Goal: Transaction & Acquisition: Purchase product/service

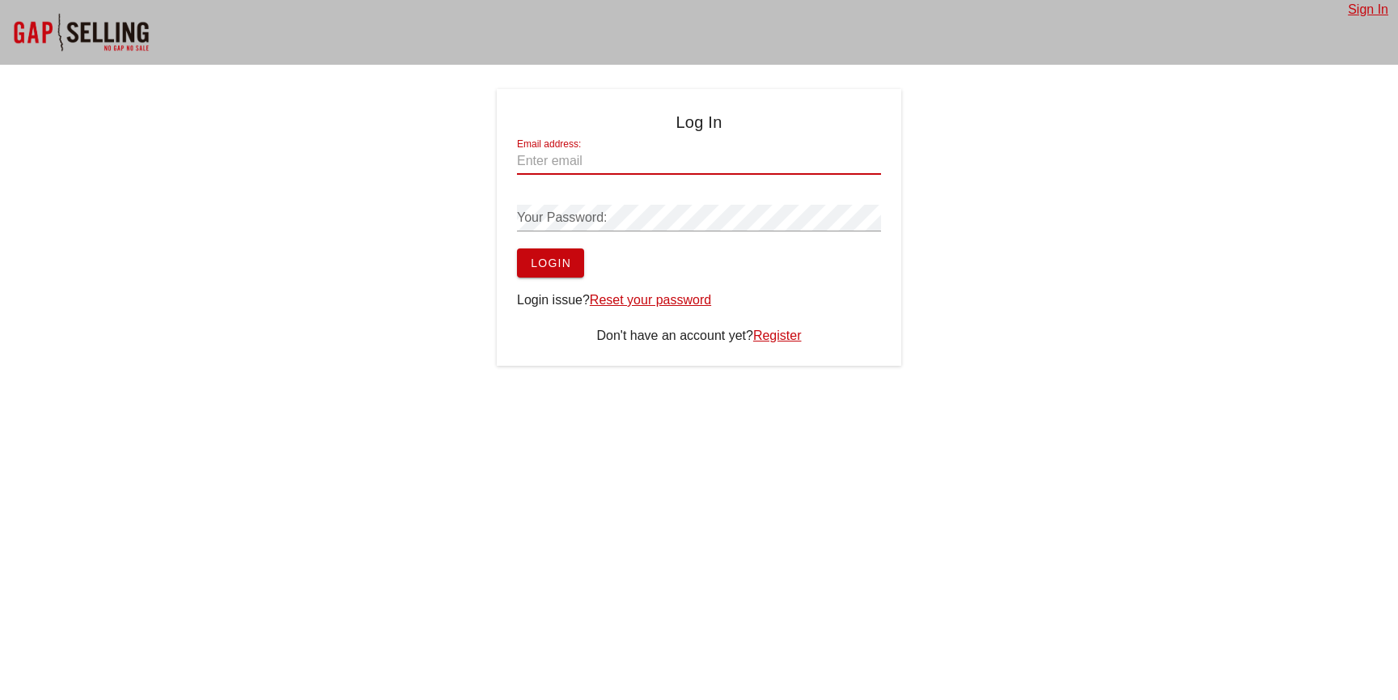
type input "jasper.zandbergen@crowdstrike.com"
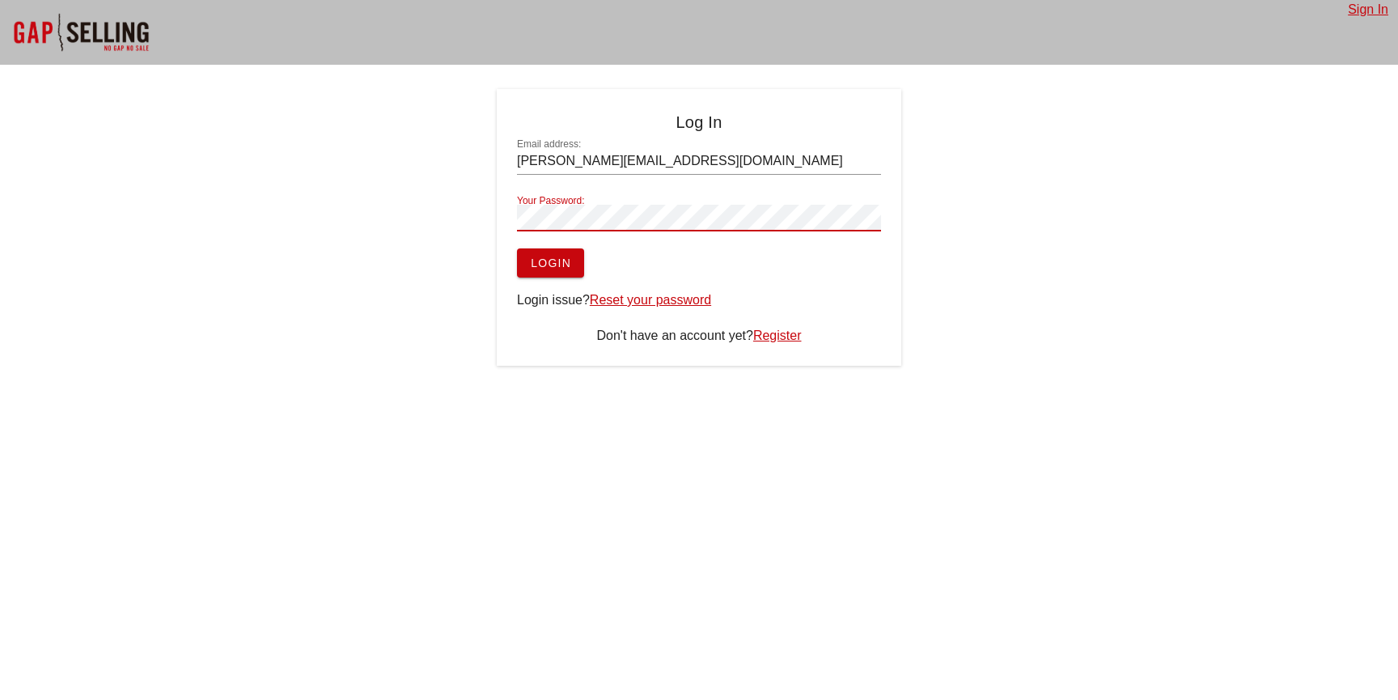
click at [517, 248] on button "Login" at bounding box center [550, 262] width 67 height 29
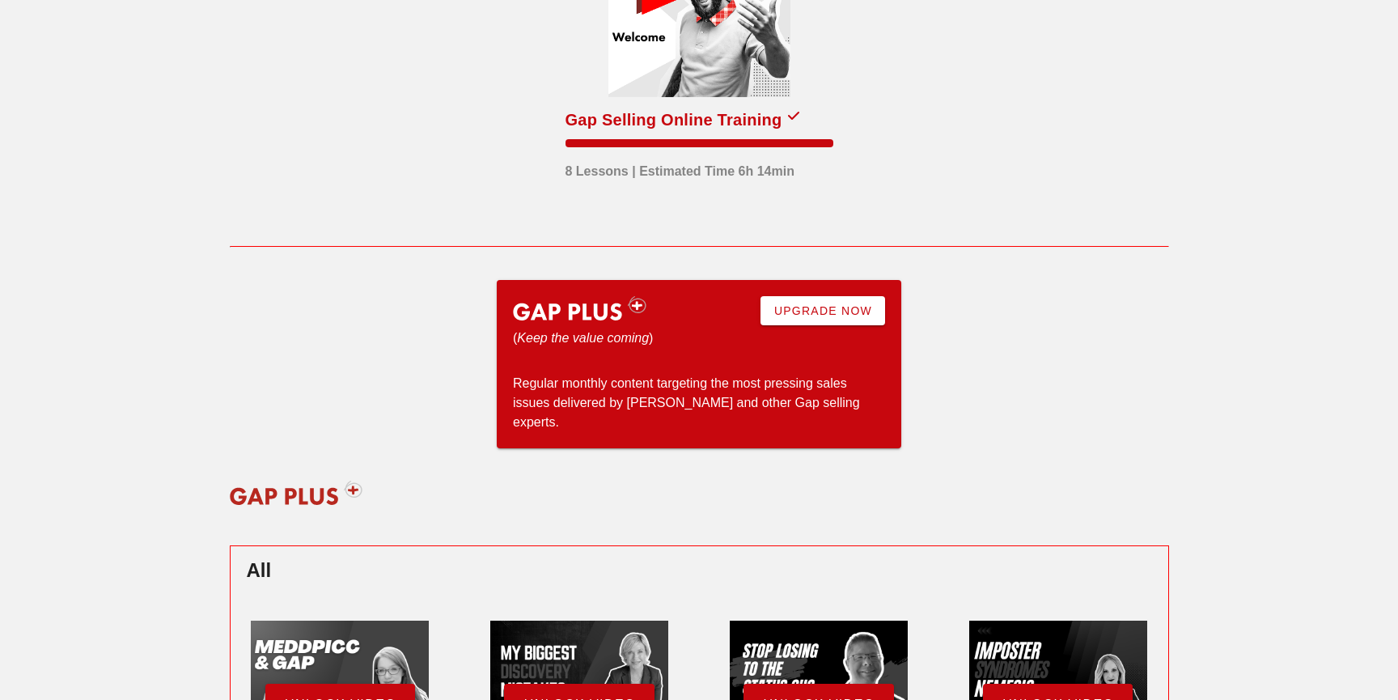
scroll to position [4, 0]
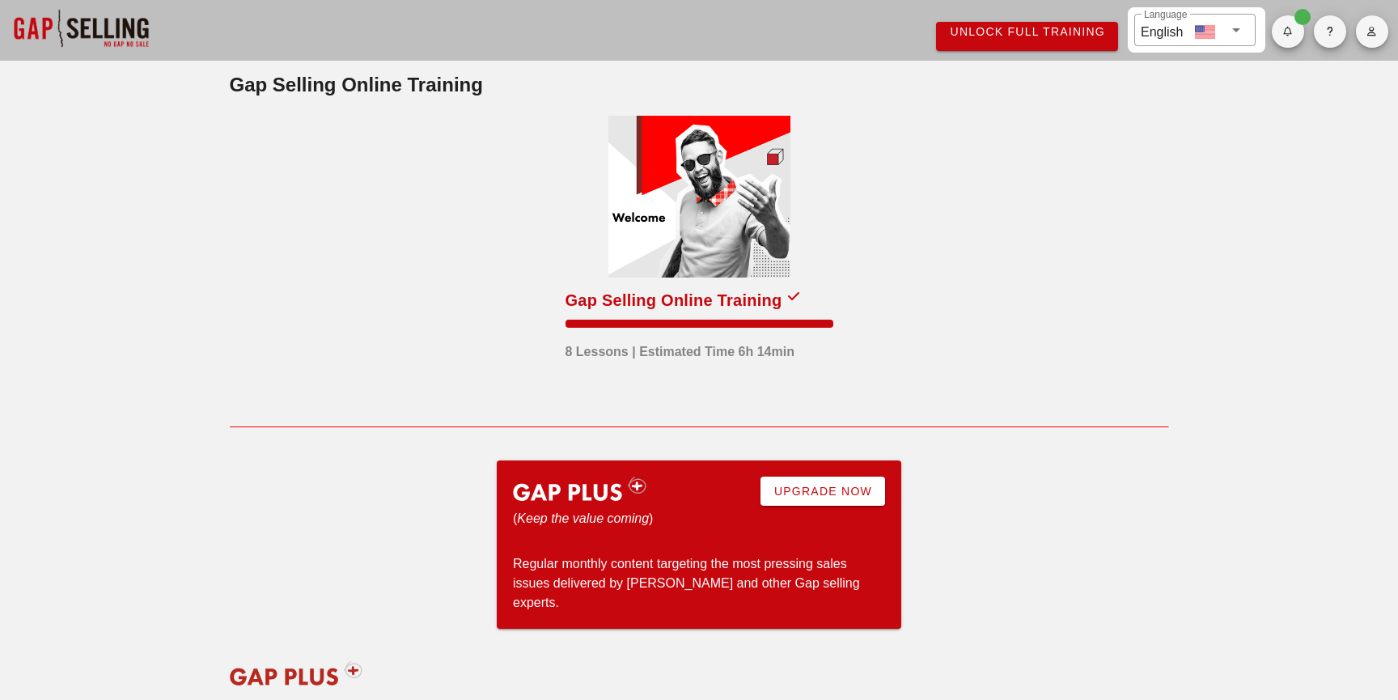
click at [684, 244] on div at bounding box center [700, 197] width 182 height 162
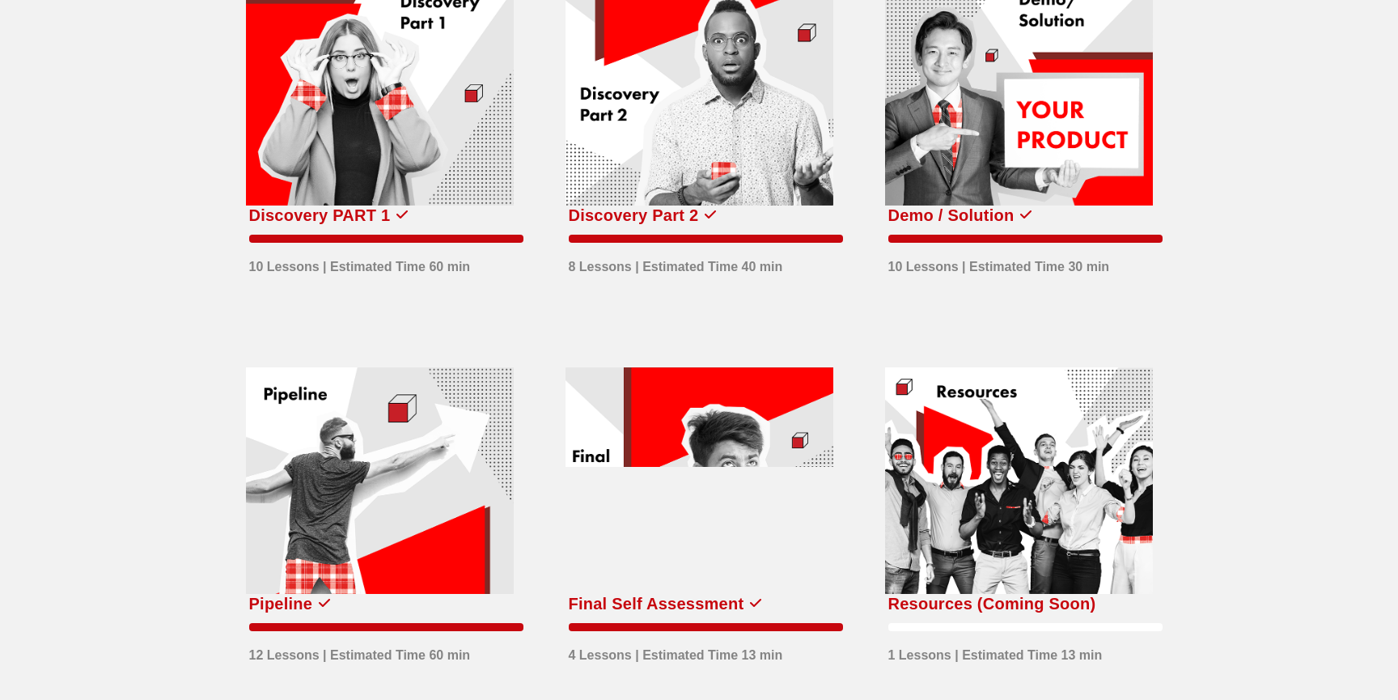
scroll to position [511, 0]
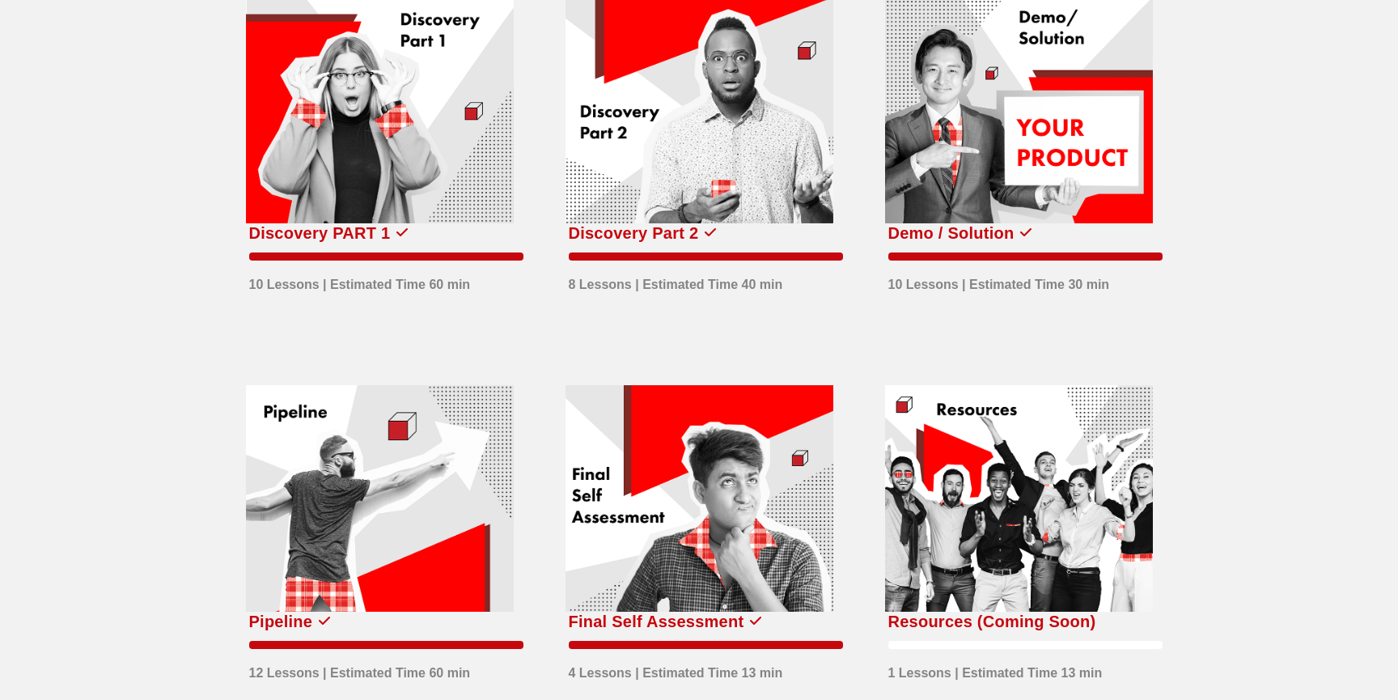
click at [435, 183] on div at bounding box center [380, 111] width 268 height 227
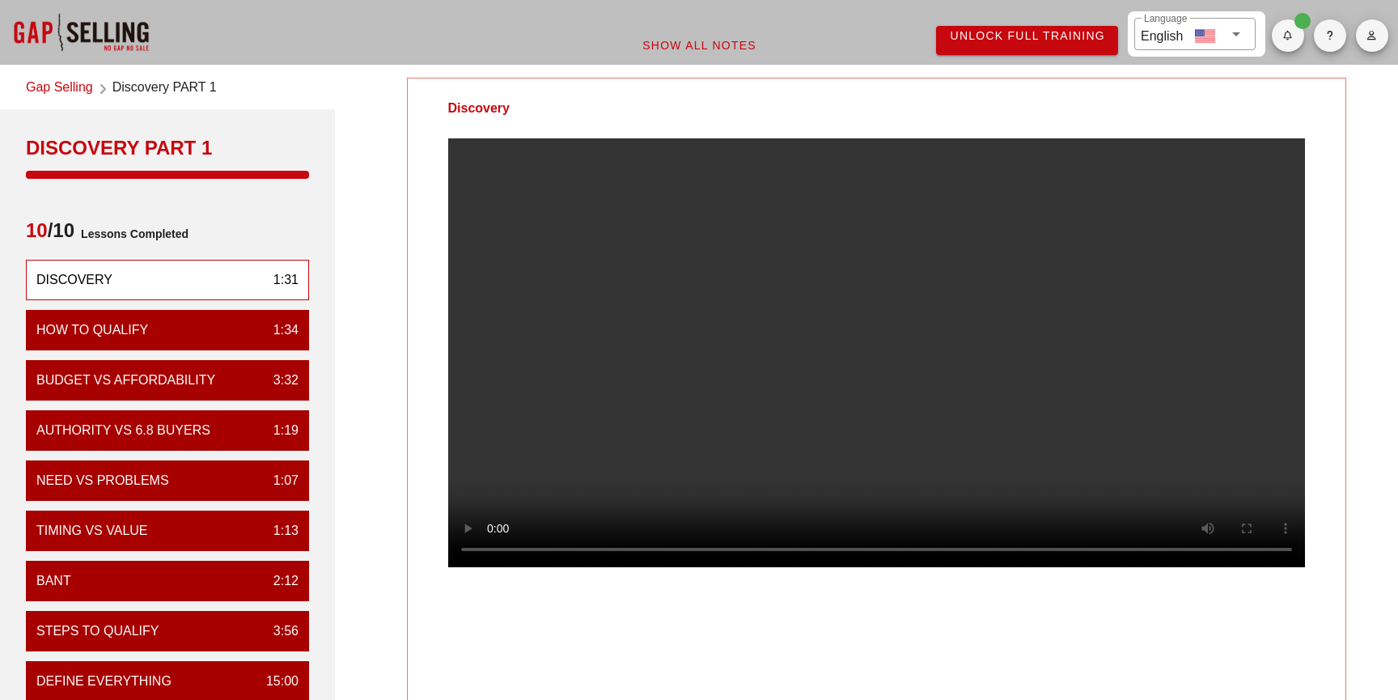
click at [1019, 42] on span "Unlock Full Training" at bounding box center [1027, 35] width 156 height 13
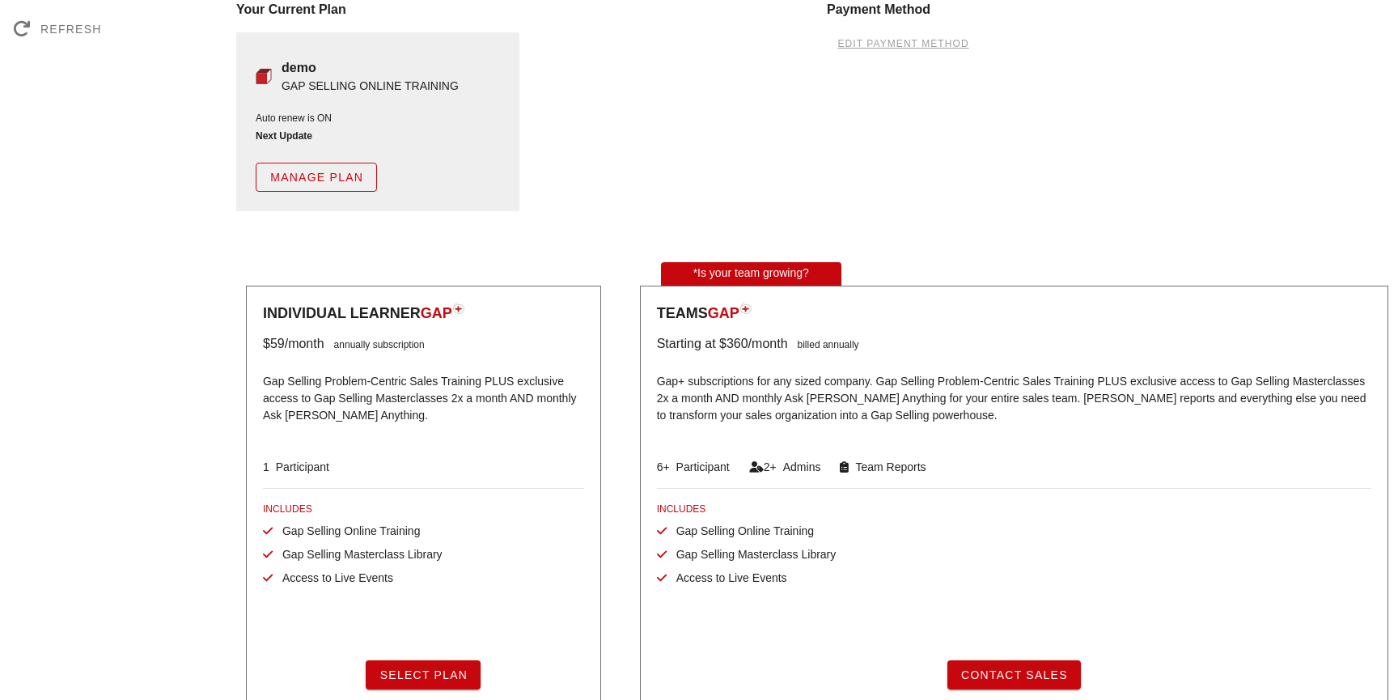
scroll to position [166, 0]
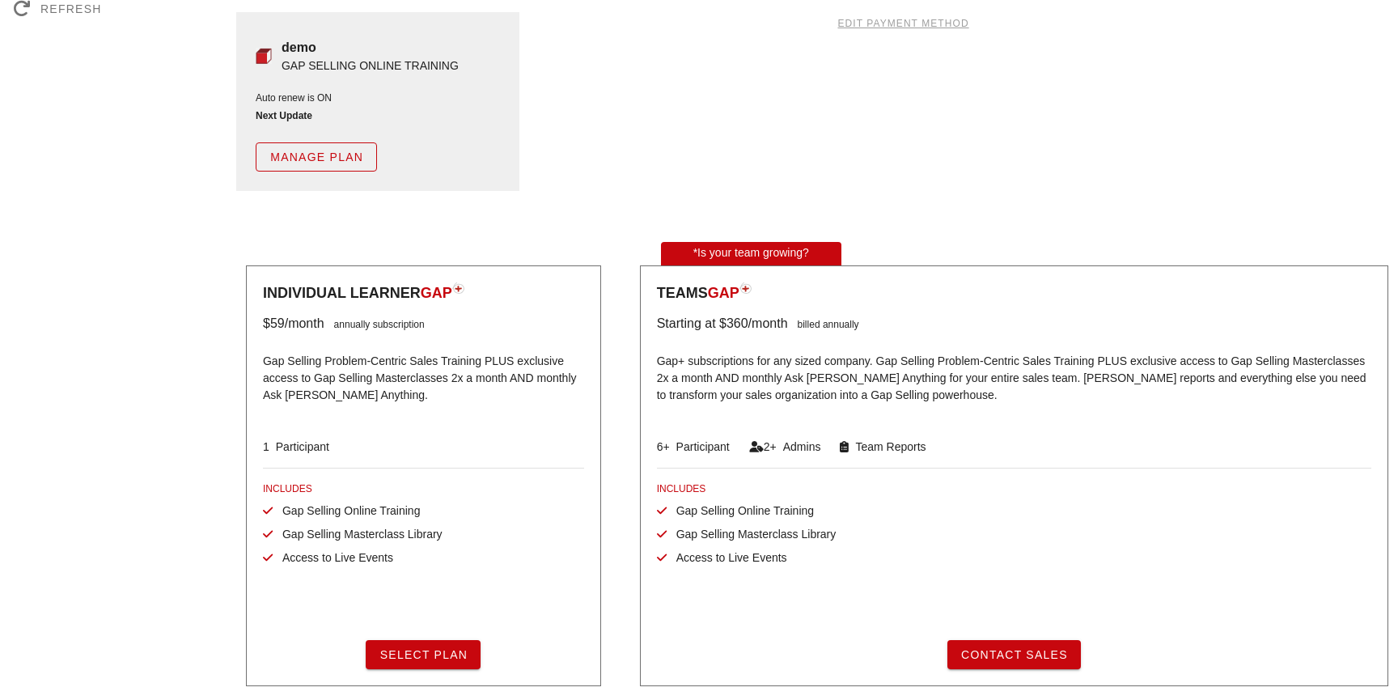
click at [429, 648] on span "Select Plan" at bounding box center [423, 654] width 89 height 13
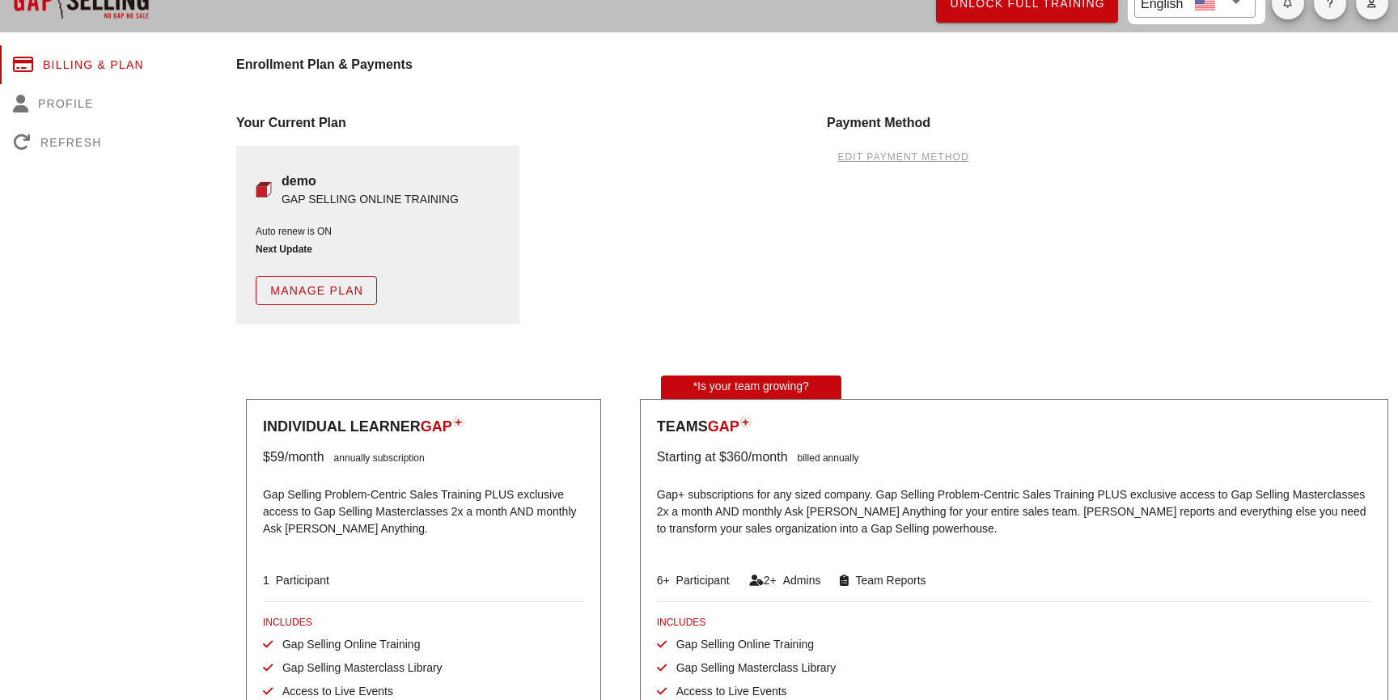
scroll to position [26, 0]
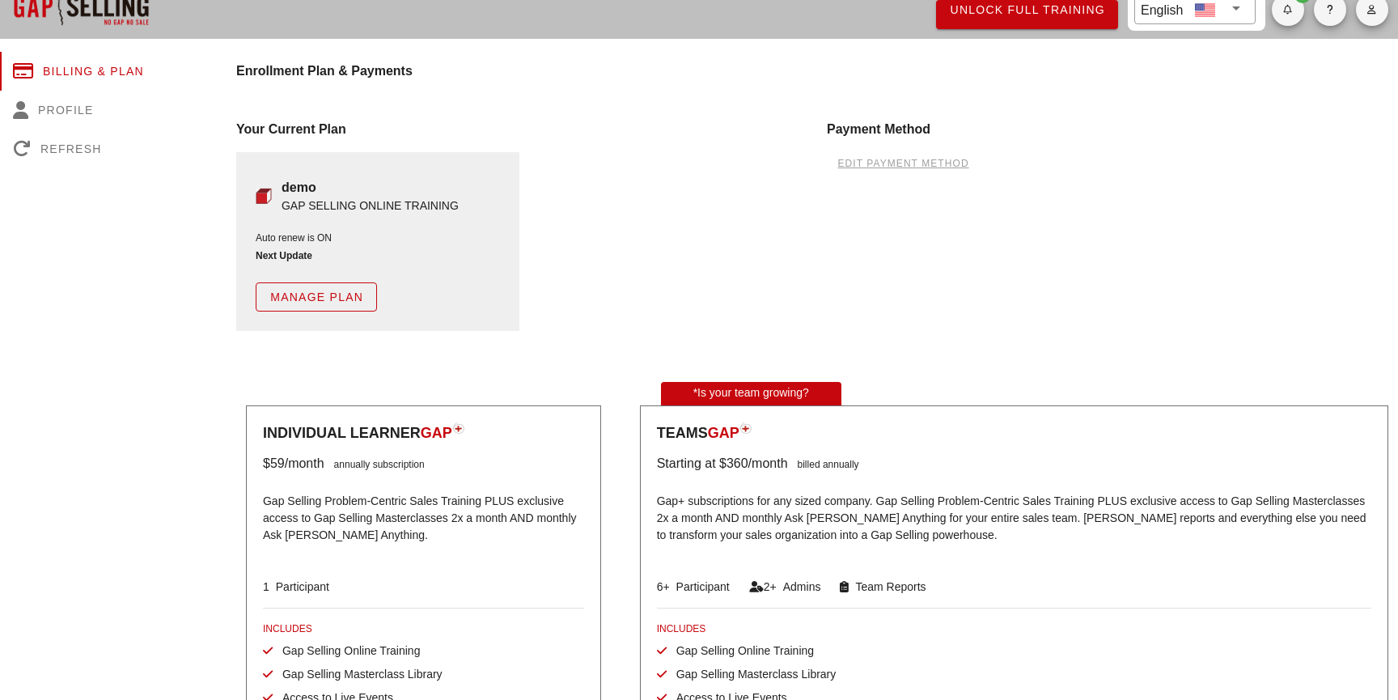
click at [859, 172] on button "edit payment method" at bounding box center [903, 163] width 152 height 23
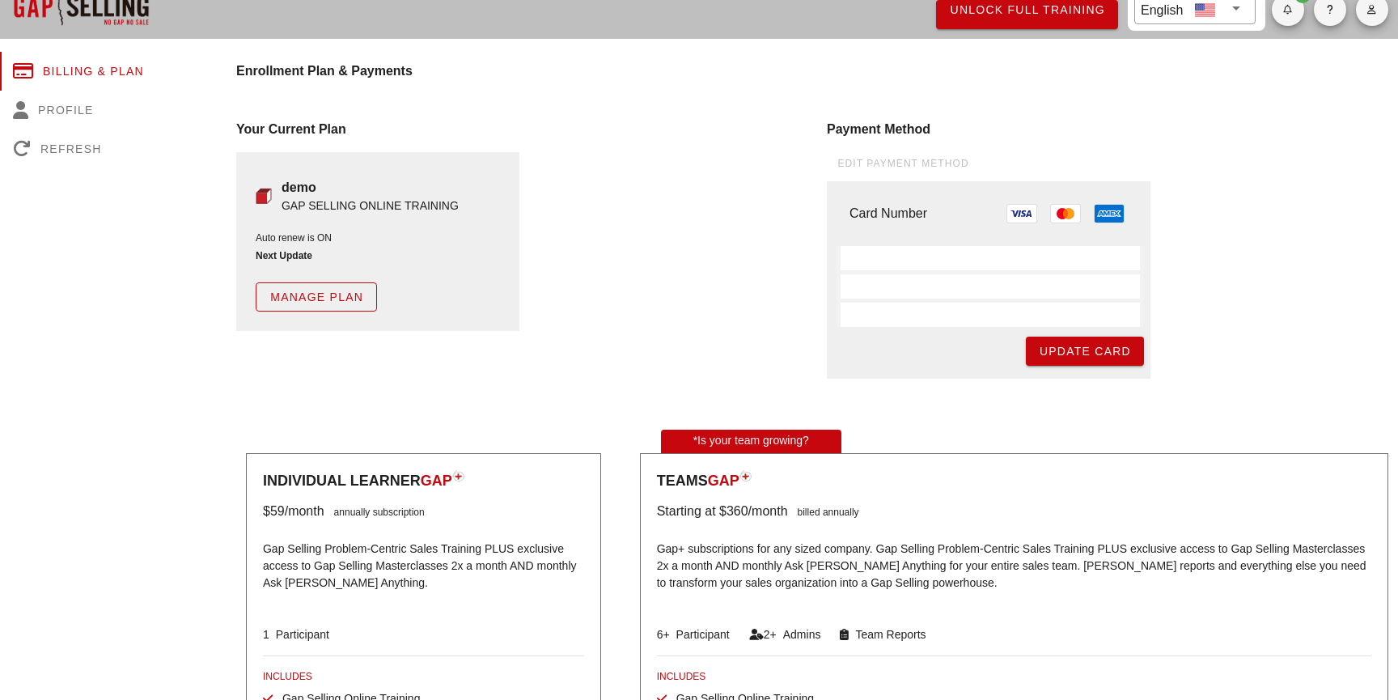
click at [894, 244] on div "Card Number" at bounding box center [991, 265] width 308 height 123
click at [928, 235] on div "Card Number" at bounding box center [991, 223] width 308 height 38
click at [926, 244] on div "Card Number" at bounding box center [991, 265] width 308 height 123
click at [1068, 346] on span "Update Card" at bounding box center [1085, 351] width 92 height 13
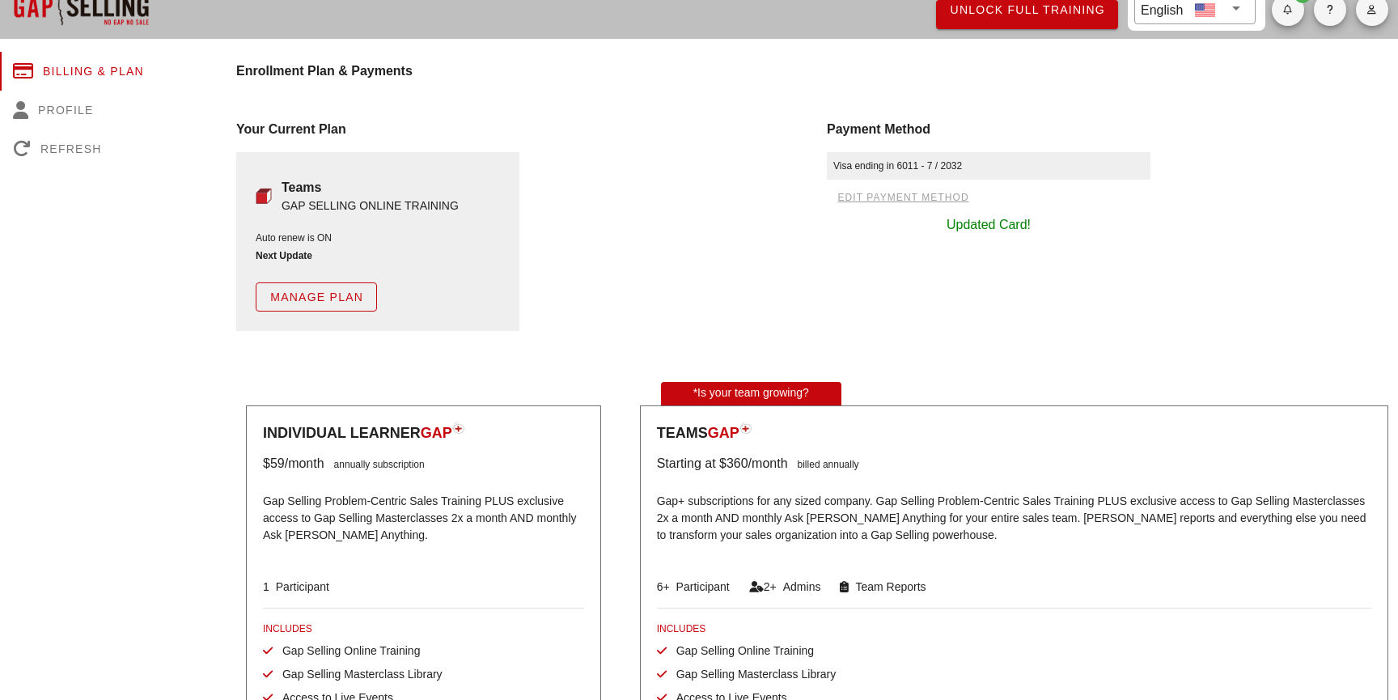
click at [452, 275] on div "Auto renew is ON Next Update Manage Plan" at bounding box center [378, 271] width 244 height 81
click at [330, 301] on span "Manage Plan" at bounding box center [316, 297] width 94 height 13
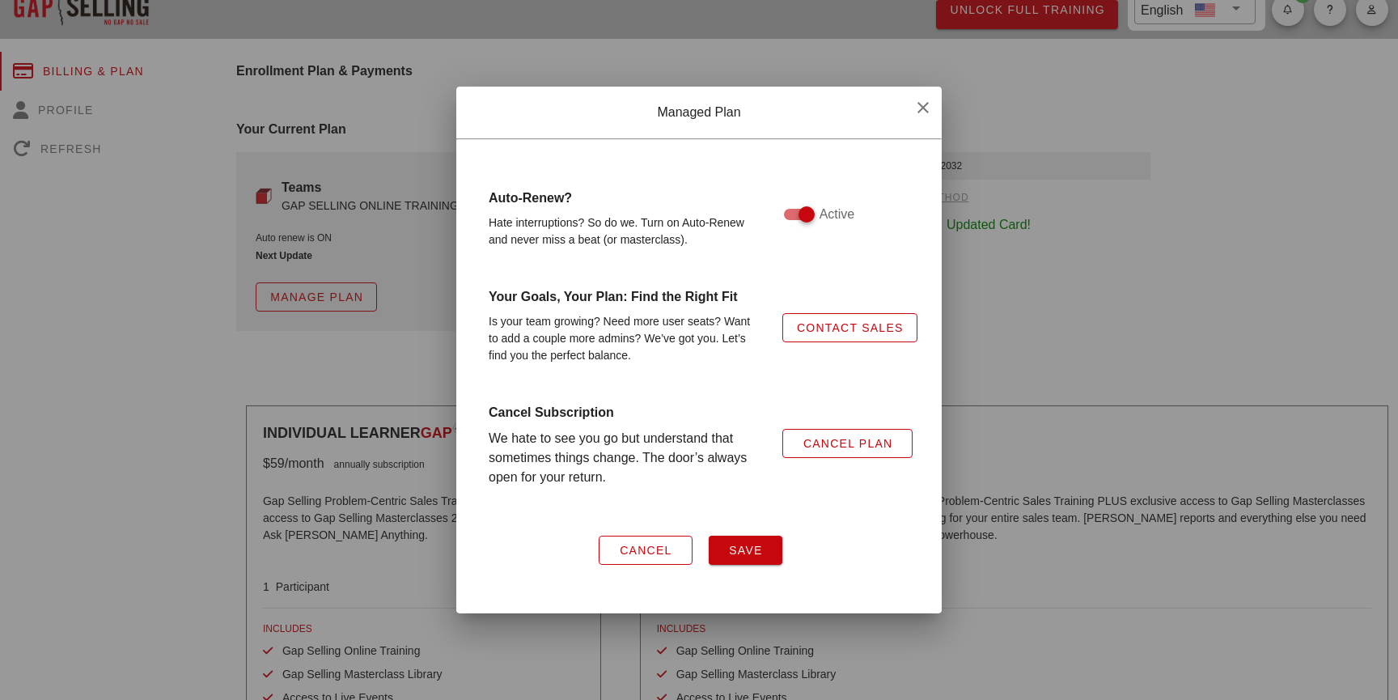
click at [801, 207] on div at bounding box center [807, 215] width 28 height 28
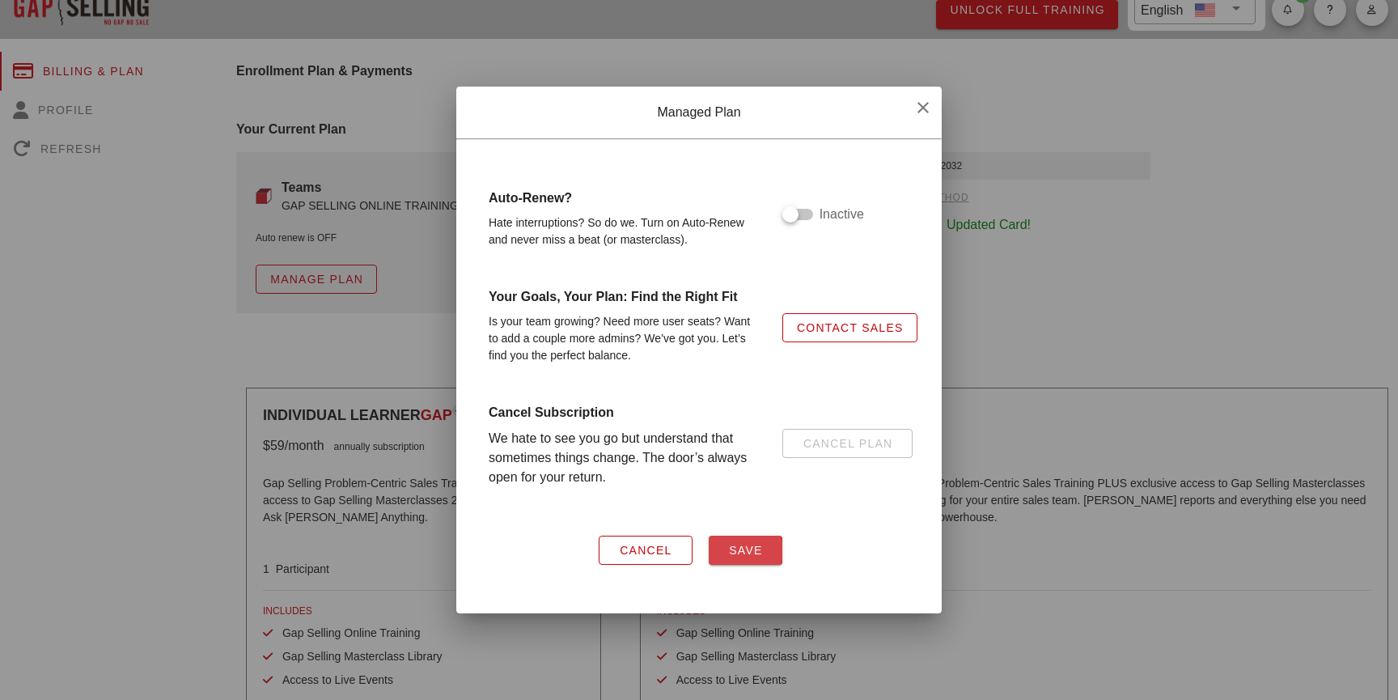
click at [732, 546] on span "Save" at bounding box center [745, 550] width 35 height 13
click at [752, 557] on span "Save" at bounding box center [745, 550] width 35 height 13
click at [926, 114] on icon "button" at bounding box center [923, 107] width 19 height 19
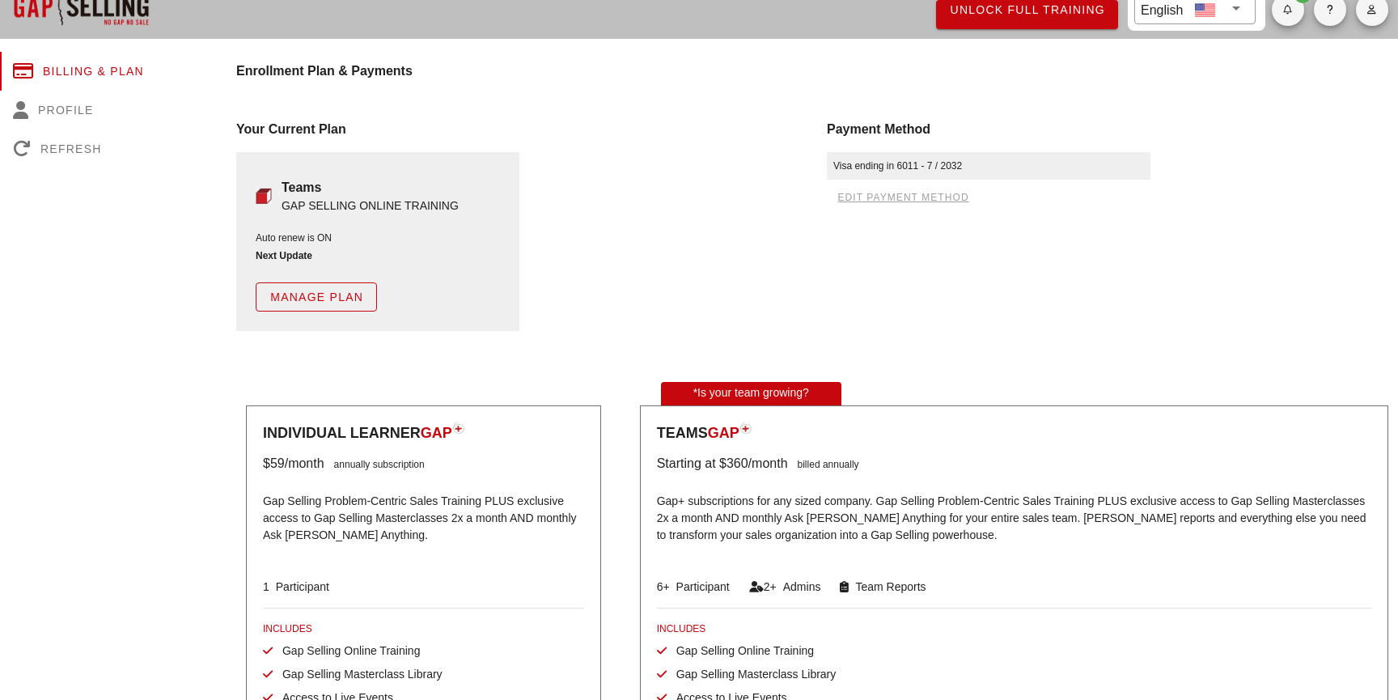
click at [315, 303] on span "Manage Plan" at bounding box center [316, 297] width 94 height 13
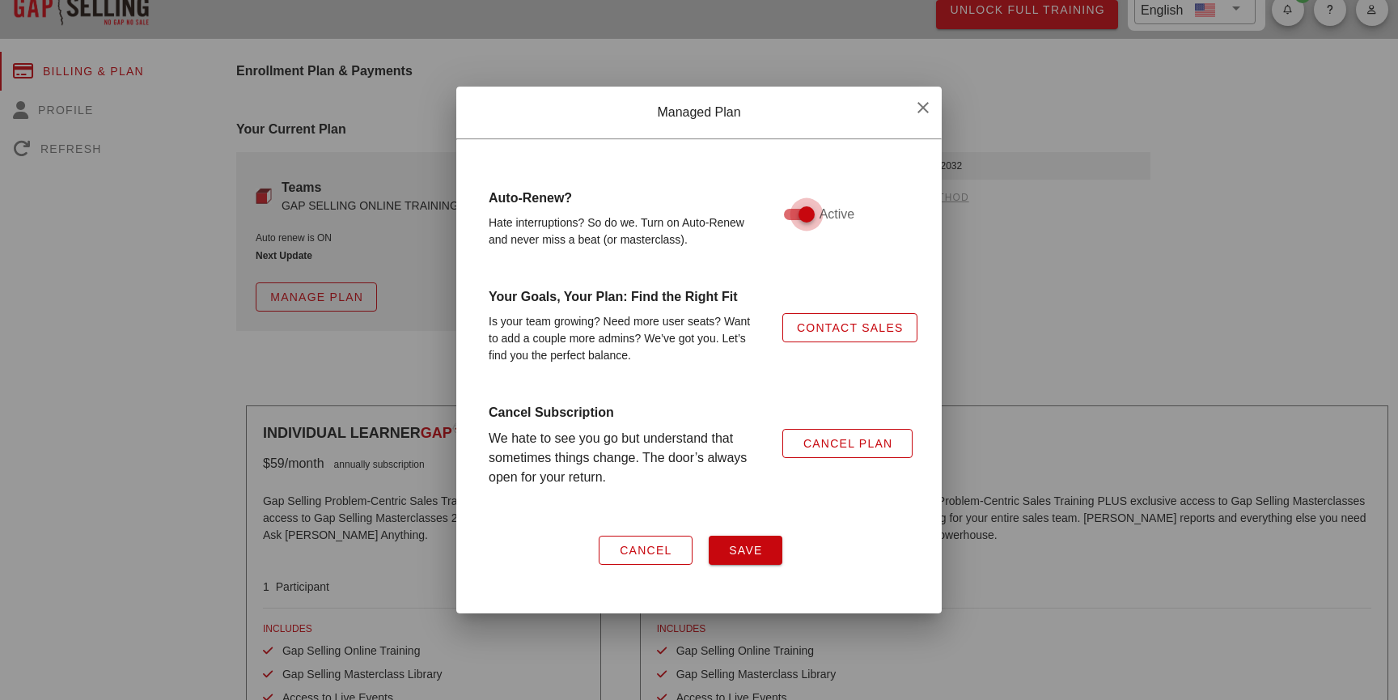
click at [793, 210] on div at bounding box center [807, 215] width 28 height 28
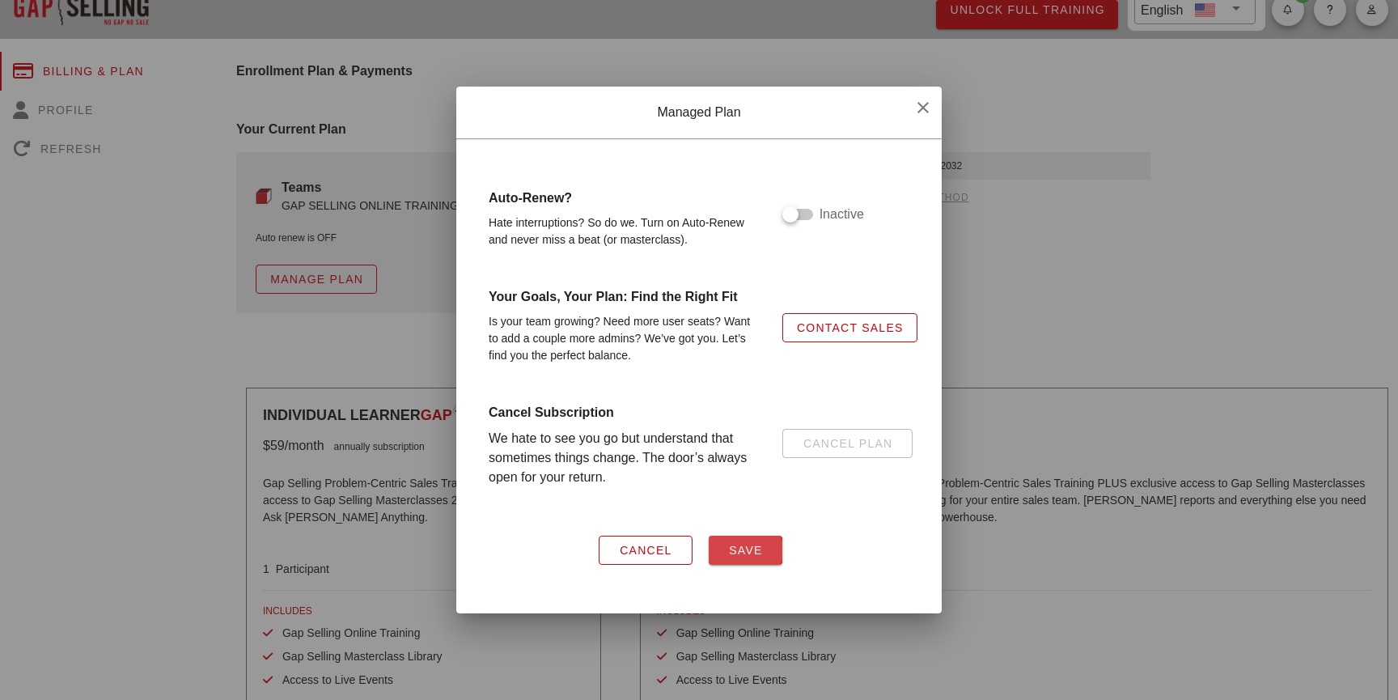
click at [738, 551] on span "Save" at bounding box center [745, 550] width 35 height 13
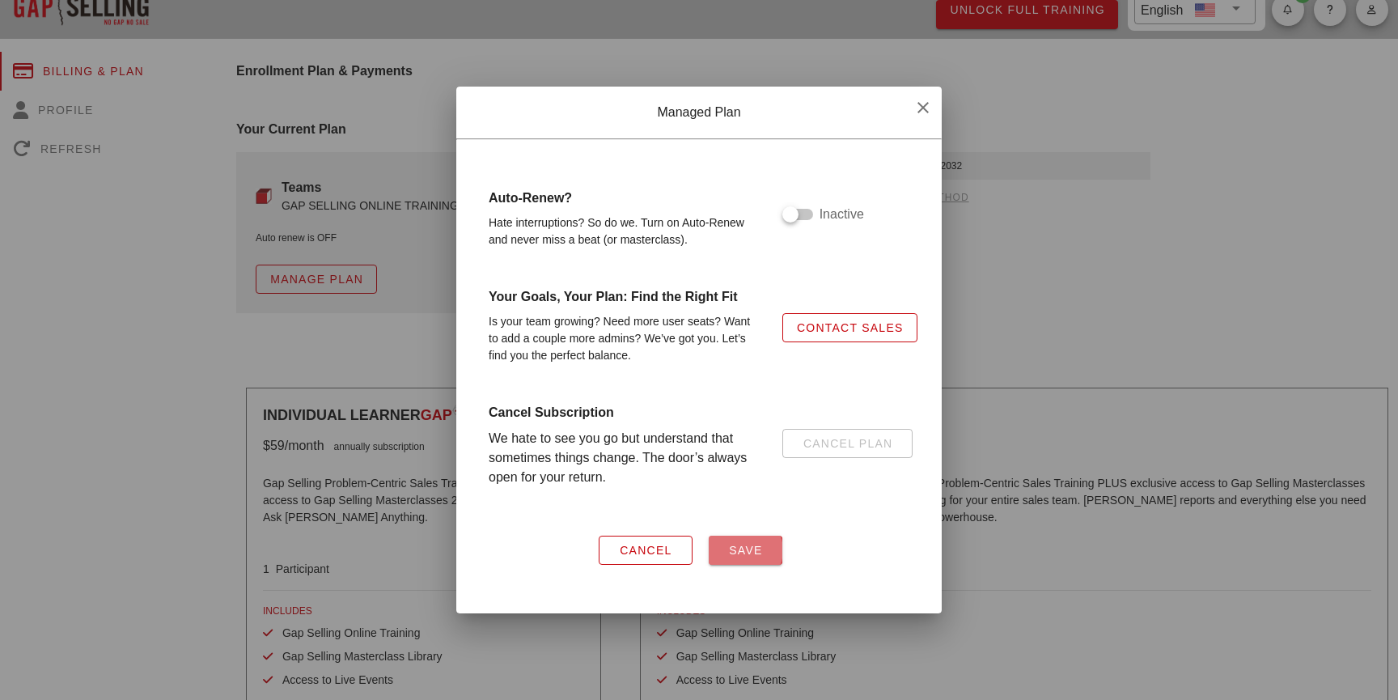
click at [738, 551] on span "Save" at bounding box center [745, 550] width 35 height 13
click at [740, 553] on span "Save" at bounding box center [745, 550] width 35 height 13
click at [898, 114] on div "Managed Plan" at bounding box center [699, 113] width 486 height 52
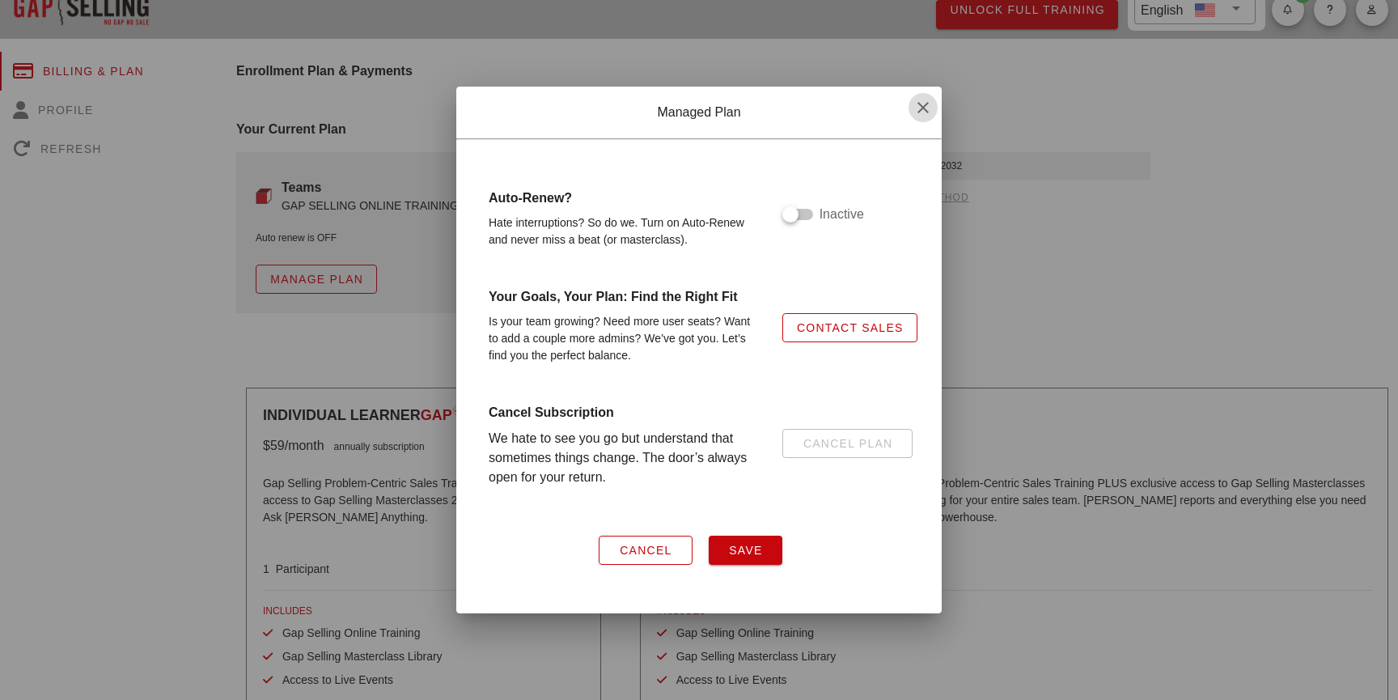
click at [916, 100] on icon "button" at bounding box center [923, 107] width 19 height 19
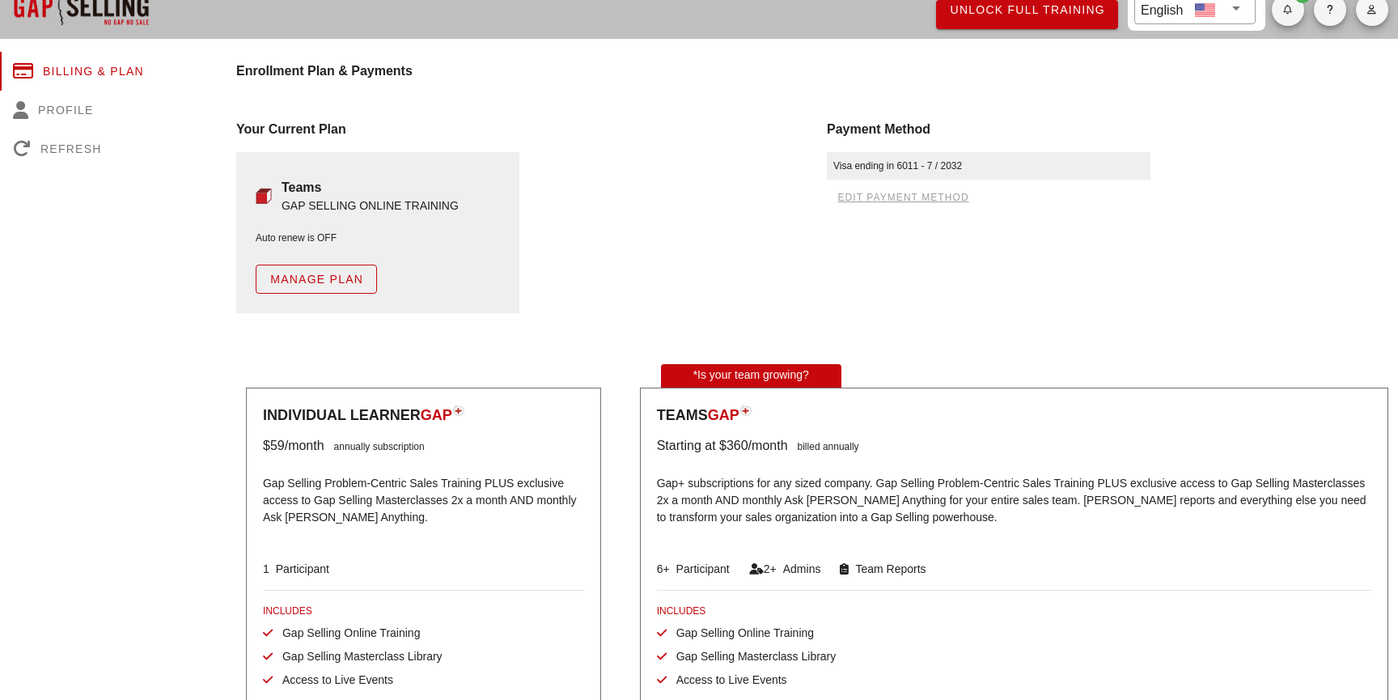
checkbox input "true"
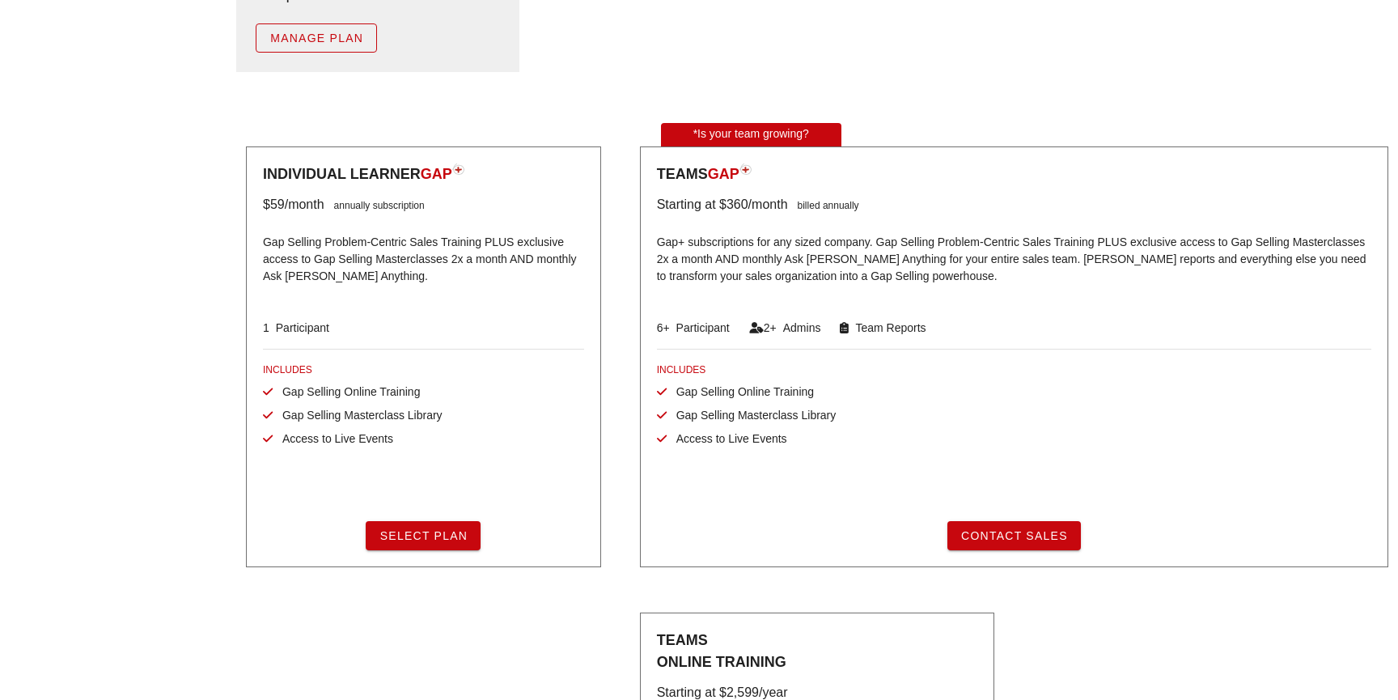
scroll to position [287, 0]
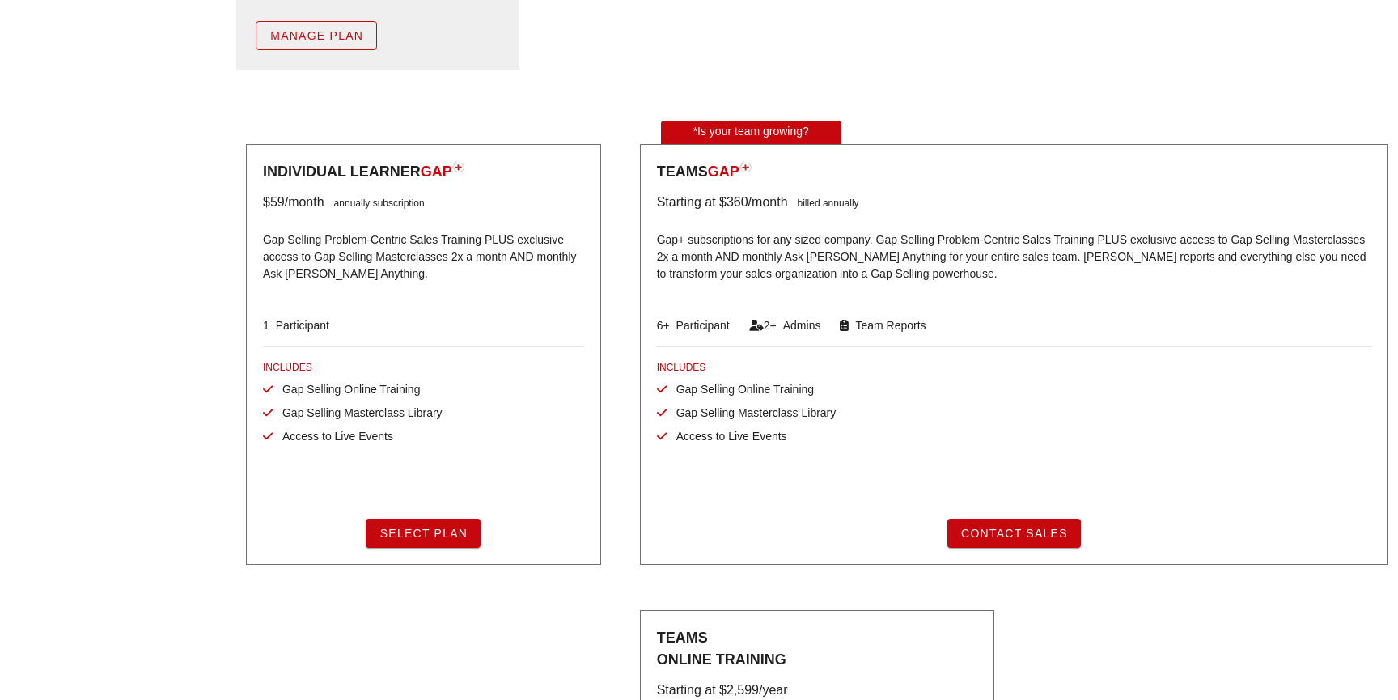
click at [415, 527] on span "Select Plan" at bounding box center [423, 533] width 89 height 13
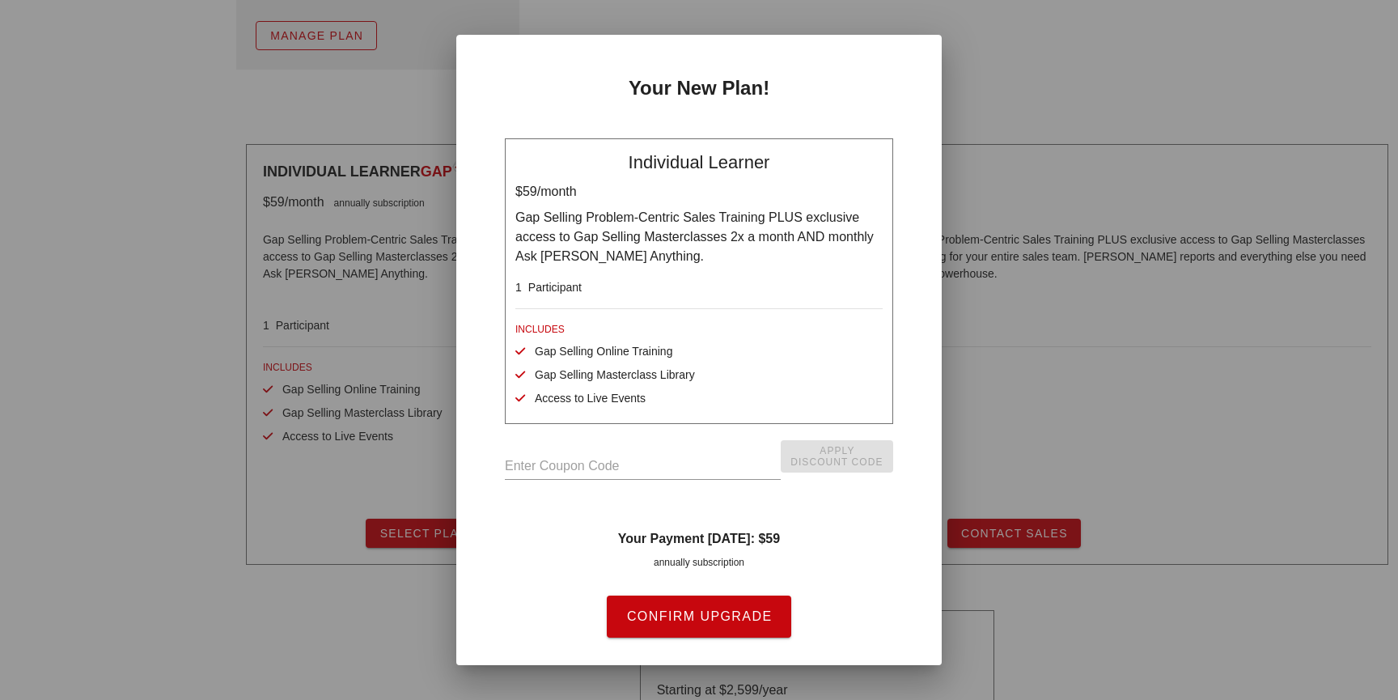
click at [535, 469] on input "text" at bounding box center [643, 466] width 276 height 26
type input "50kbooks"
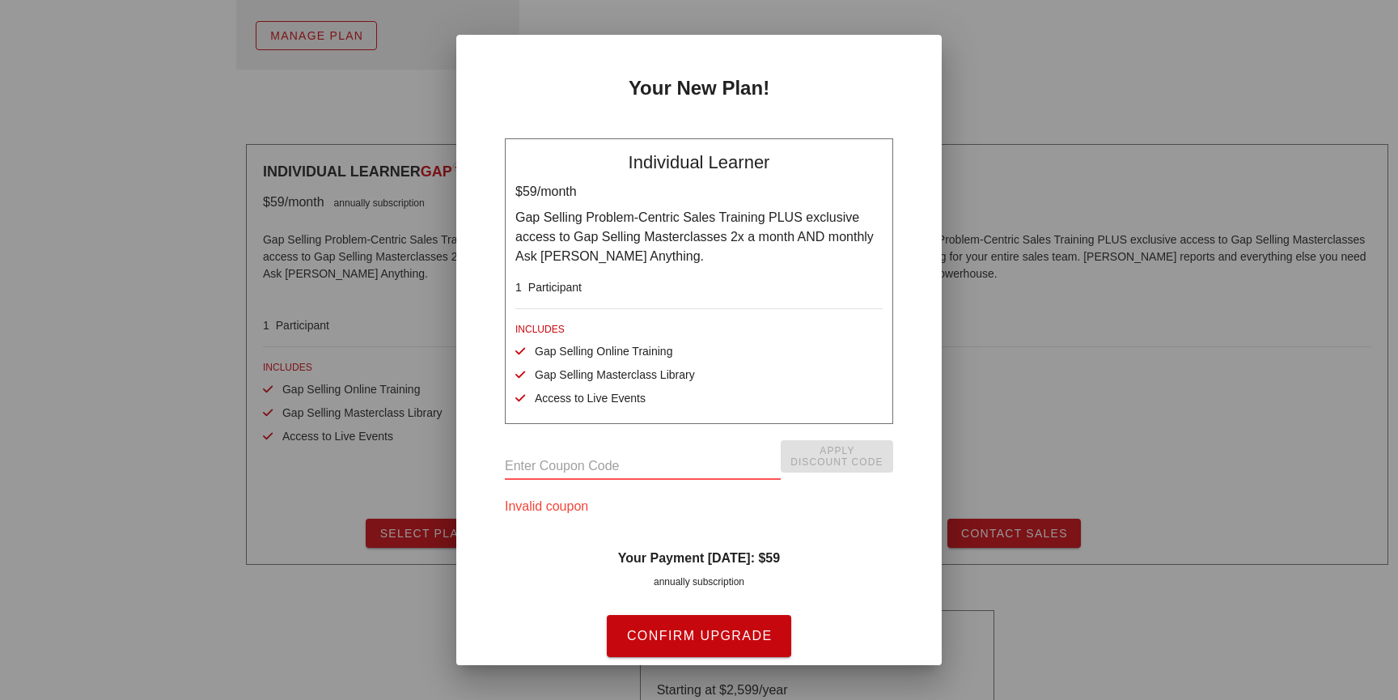
click at [668, 465] on input "text" at bounding box center [643, 466] width 276 height 26
type input "PROBLEMCENTRIC"
click at [670, 663] on div "Confirm Upgrade cancel" at bounding box center [699, 670] width 388 height 110
click at [674, 654] on button "Confirm Upgrade" at bounding box center [699, 636] width 184 height 42
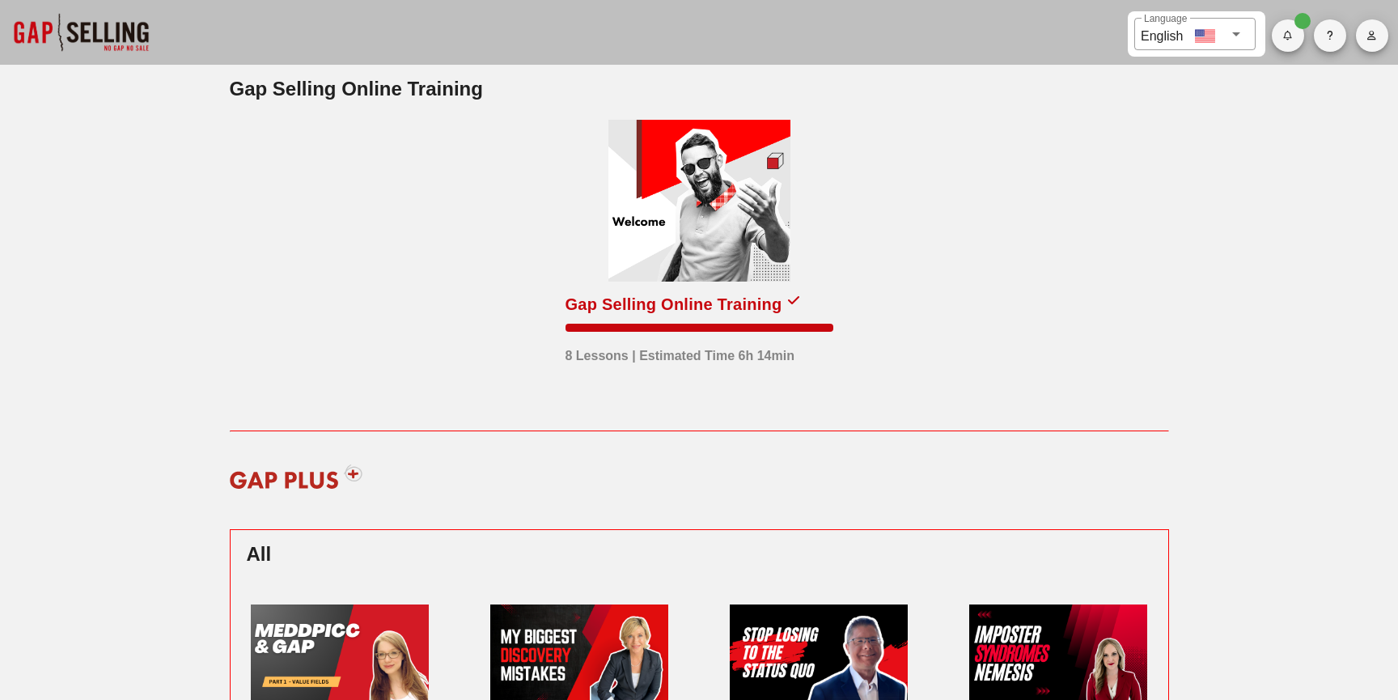
click at [1363, 45] on button "button" at bounding box center [1372, 35] width 32 height 32
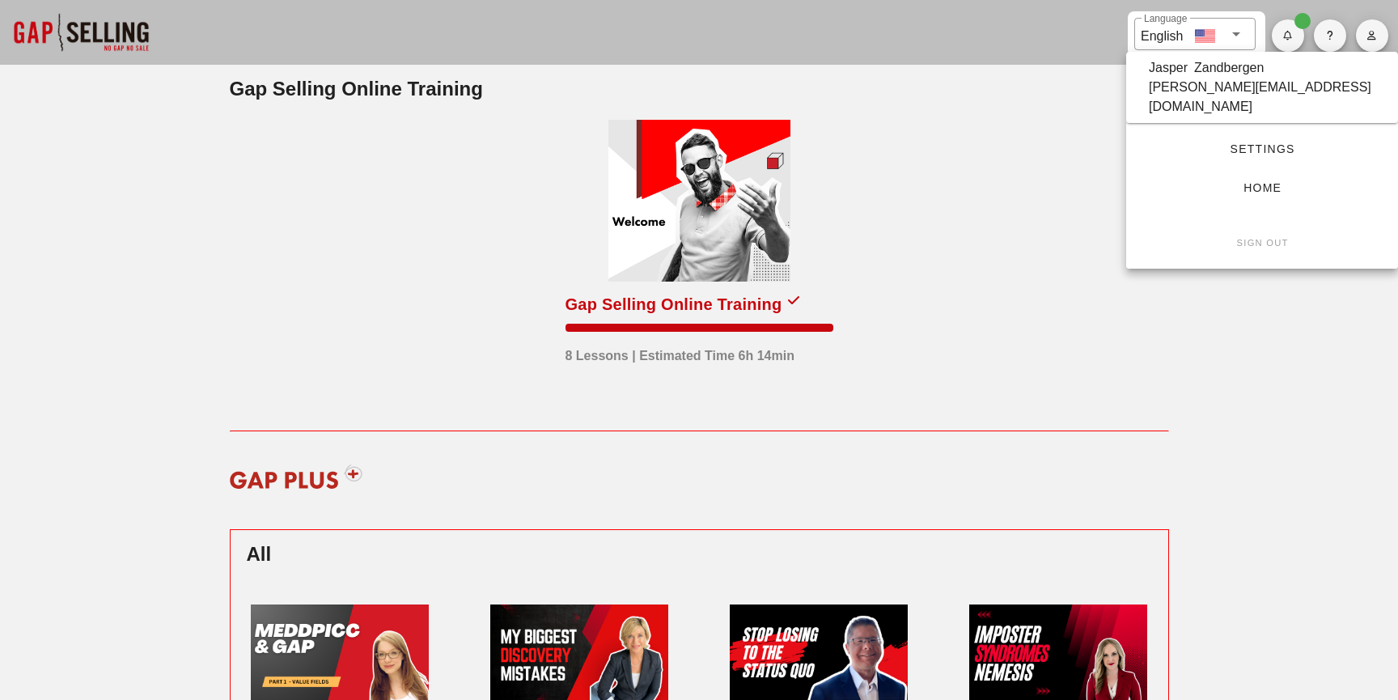
click at [1259, 142] on span "Settings" at bounding box center [1262, 148] width 220 height 13
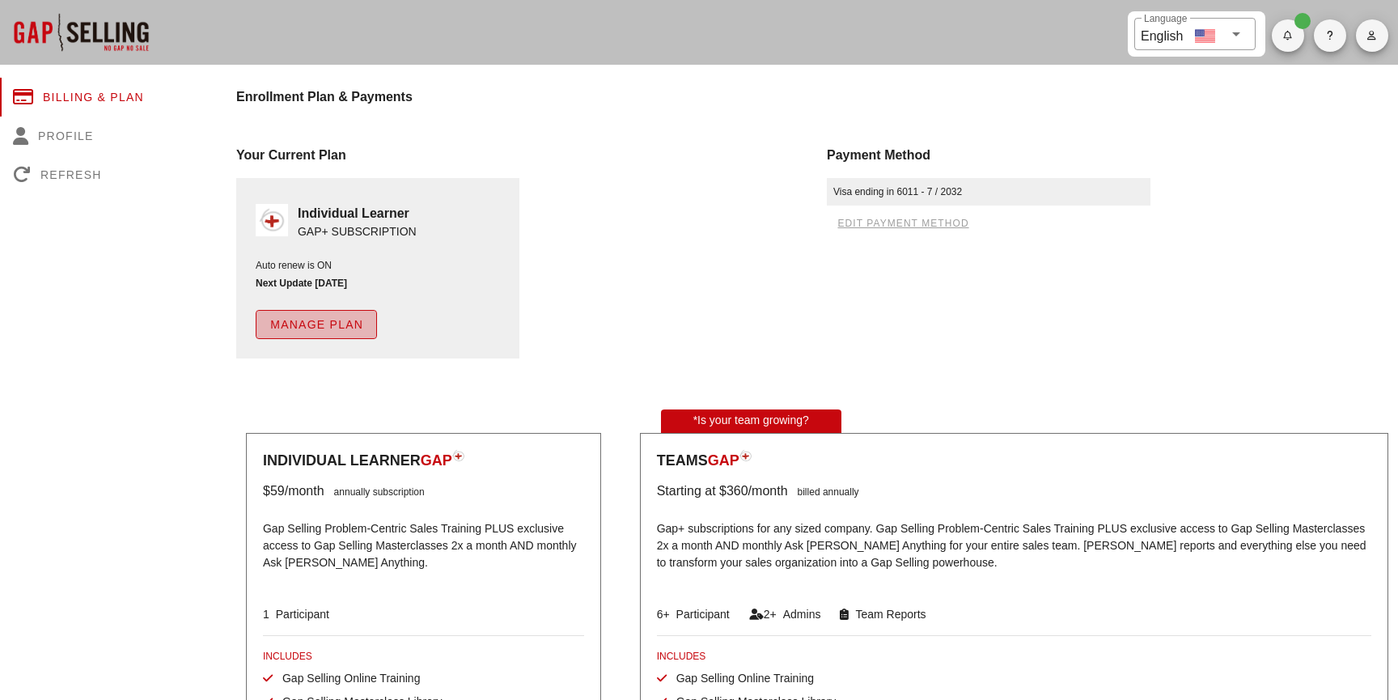
click at [305, 328] on span "Manage Plan" at bounding box center [316, 324] width 94 height 13
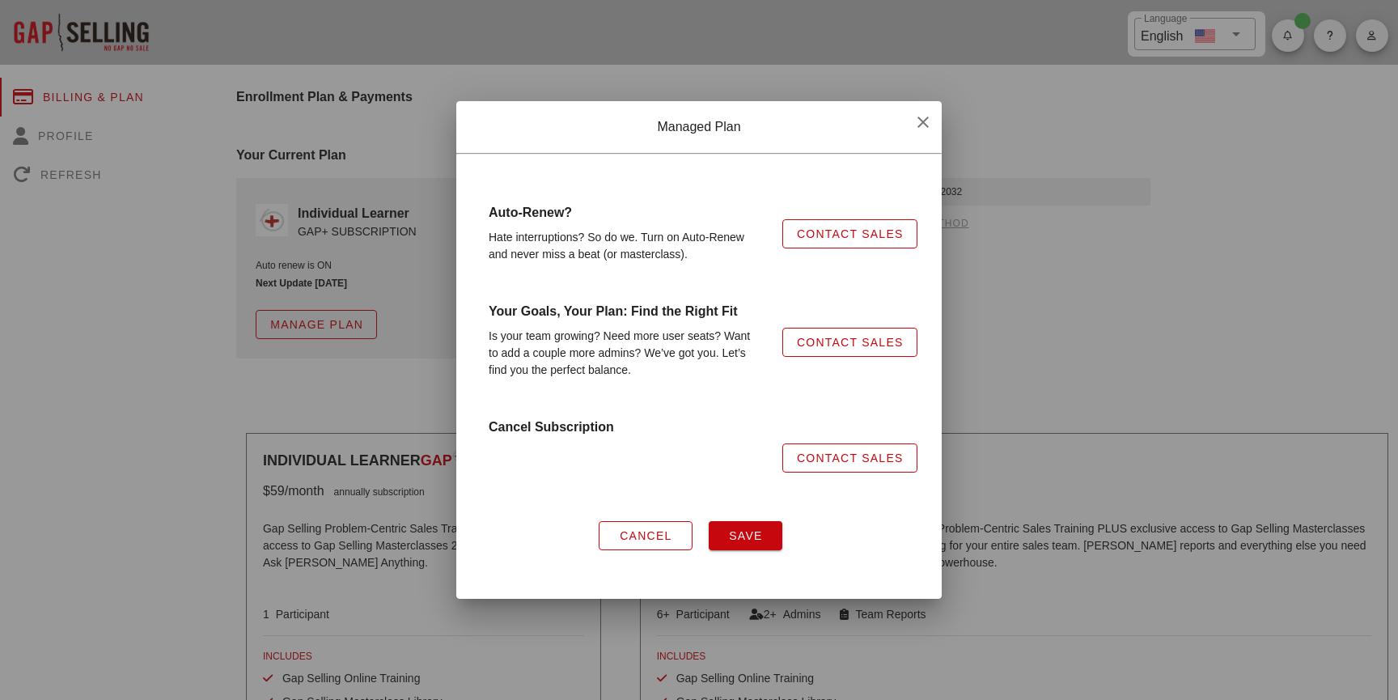
click at [644, 253] on div "Hate interruptions? So do we. Turn on Auto-Renew and never miss a beat (or mast…" at bounding box center [626, 245] width 294 height 53
click at [549, 214] on strong "Auto-Renew?" at bounding box center [530, 213] width 83 height 14
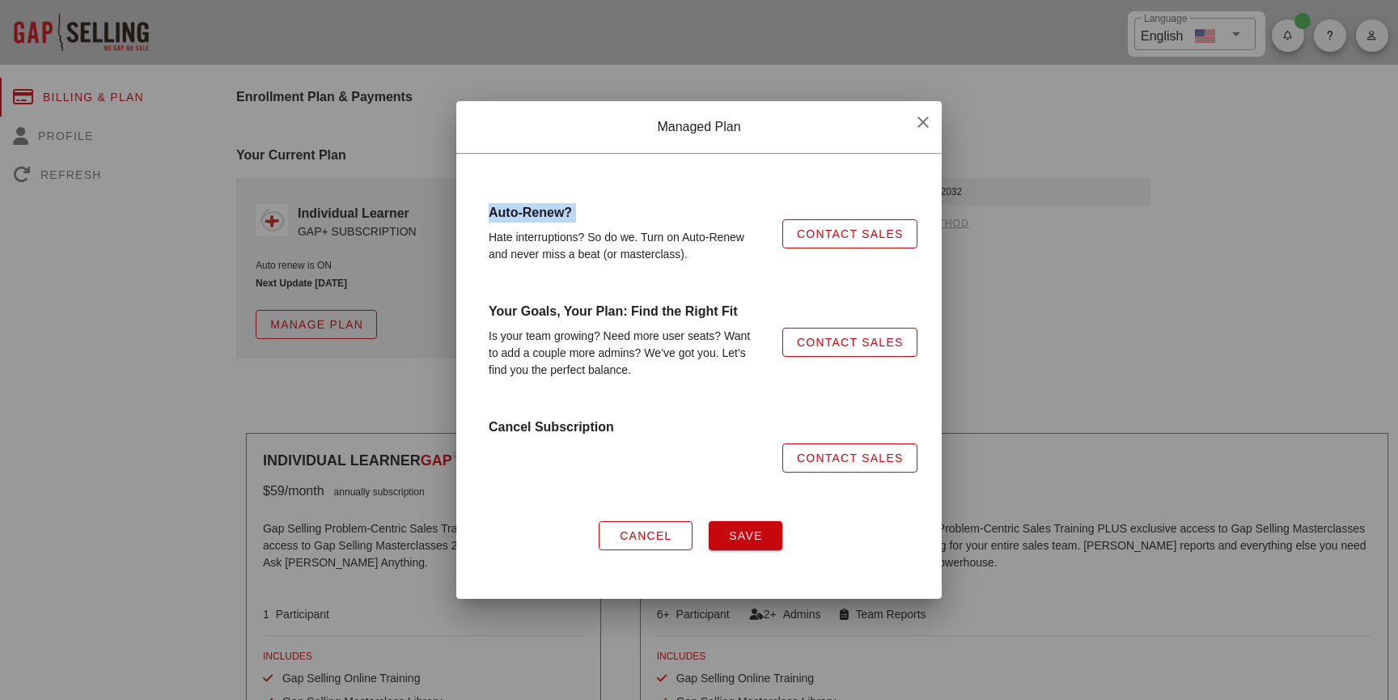
click at [549, 214] on strong "Auto-Renew?" at bounding box center [530, 213] width 83 height 14
click at [634, 525] on button "Cancel" at bounding box center [646, 535] width 94 height 29
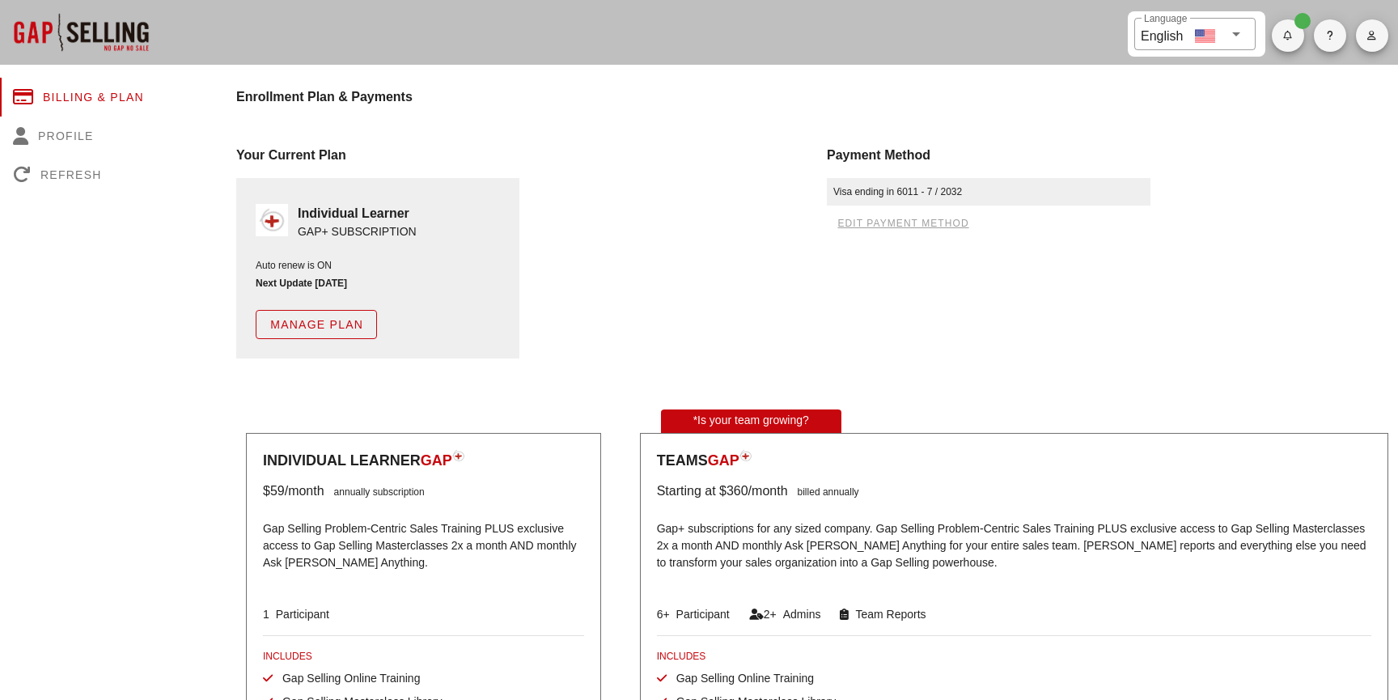
click at [95, 45] on div at bounding box center [81, 32] width 162 height 65
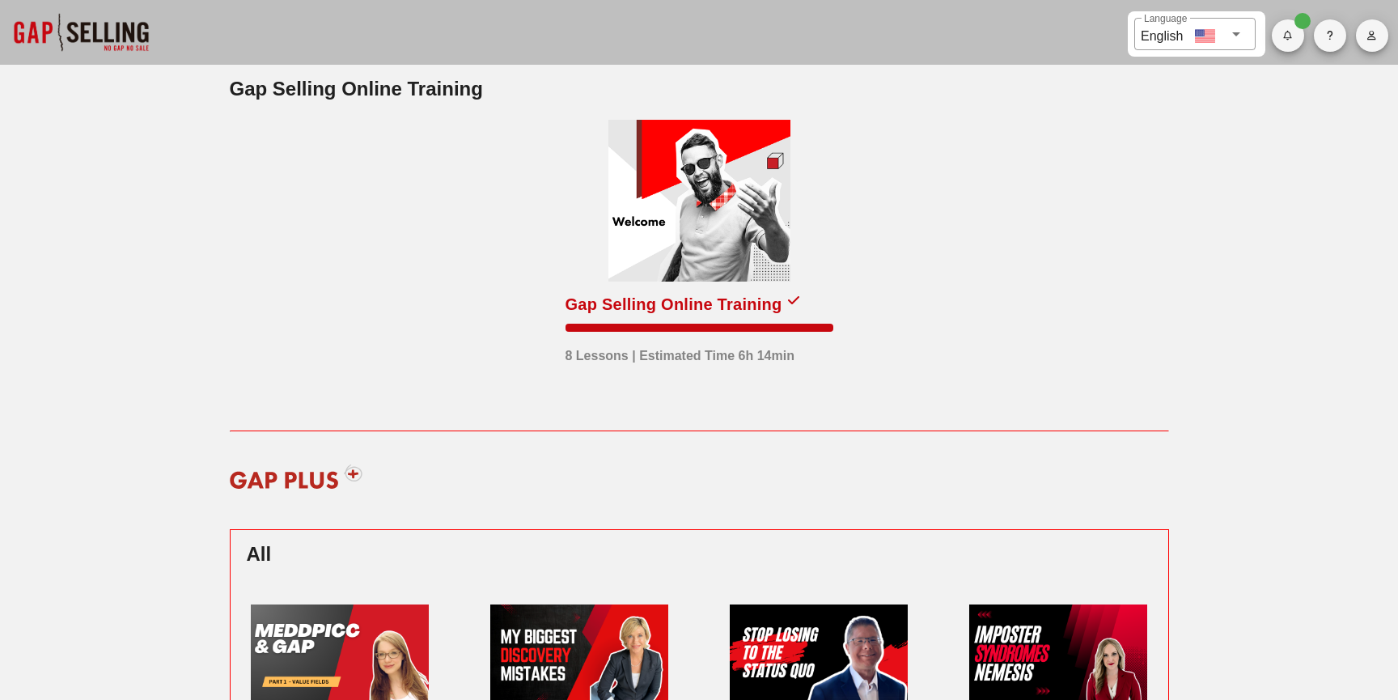
click at [356, 471] on img at bounding box center [296, 476] width 155 height 49
click at [322, 481] on img at bounding box center [296, 476] width 155 height 49
click at [1285, 32] on icon "button" at bounding box center [1288, 36] width 11 height 10
click at [1305, 90] on div "All caught up!" at bounding box center [1324, 87] width 78 height 36
click at [1284, 49] on button "button" at bounding box center [1288, 35] width 32 height 32
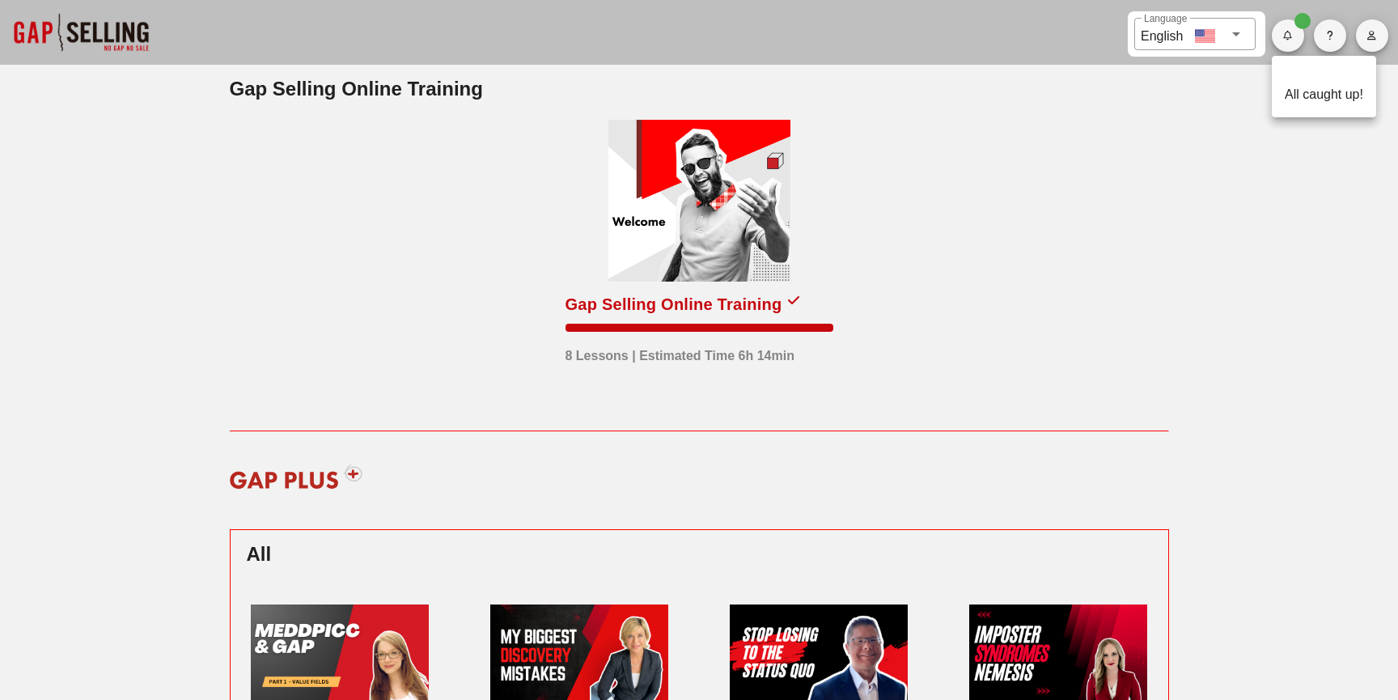
click at [1310, 98] on div "All caught up!" at bounding box center [1324, 87] width 78 height 36
click at [1152, 139] on div "Gap Selling Online Training 8 Lessons | Estimated Time 6h 14min" at bounding box center [699, 267] width 959 height 346
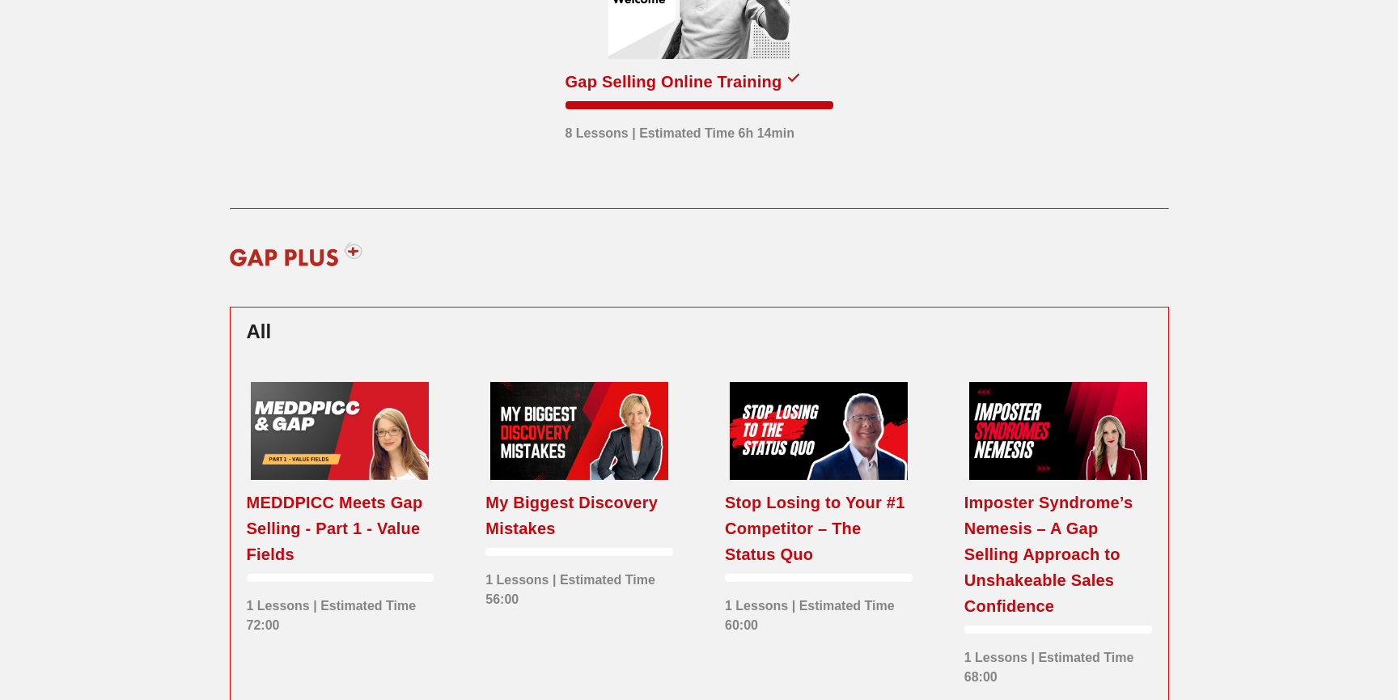
scroll to position [194, 0]
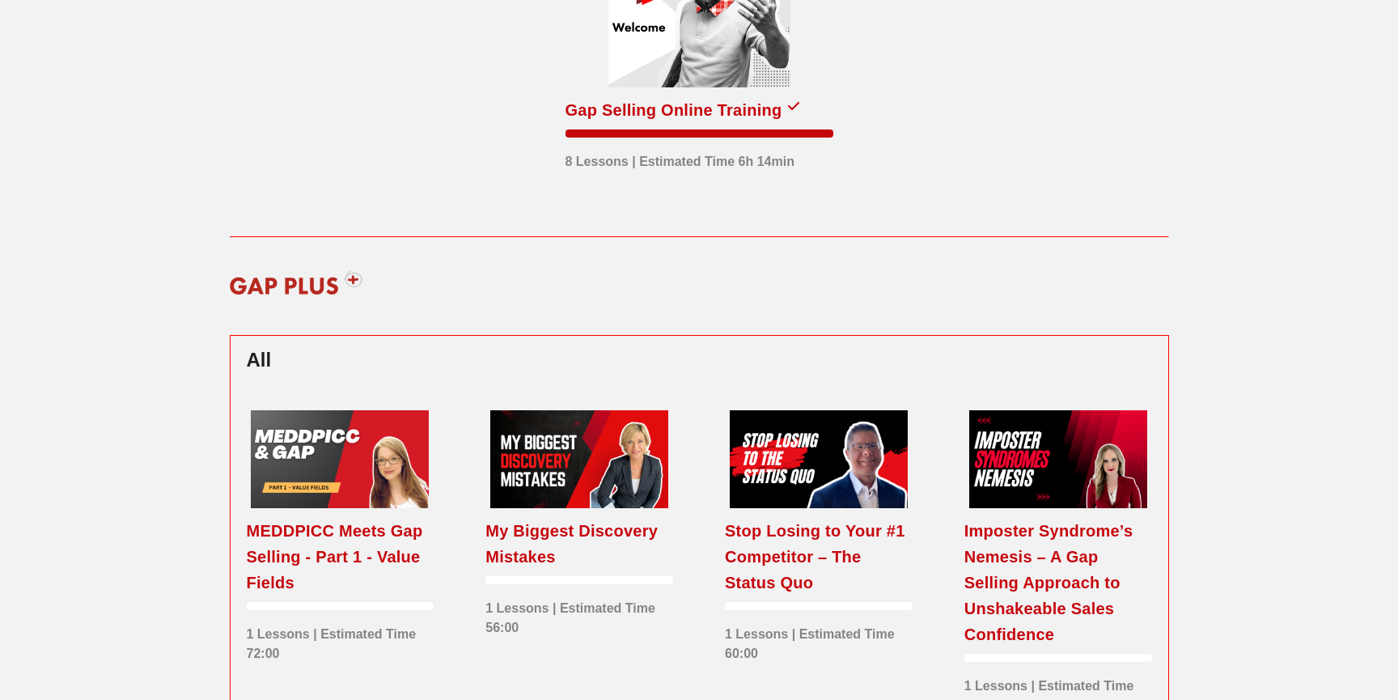
click at [307, 481] on div at bounding box center [340, 459] width 178 height 98
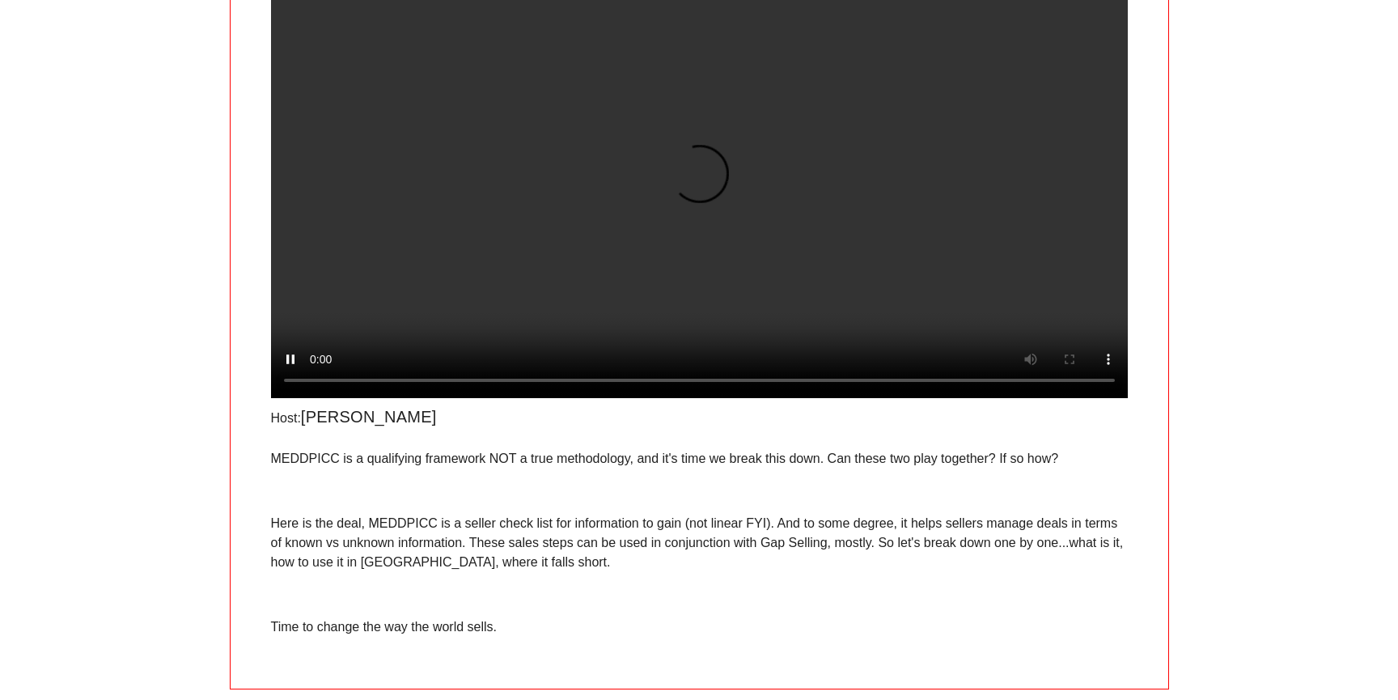
click at [503, 449] on p "MEDDPICC is a qualifying framework NOT a true methodology, and it's time we bre…" at bounding box center [699, 458] width 857 height 19
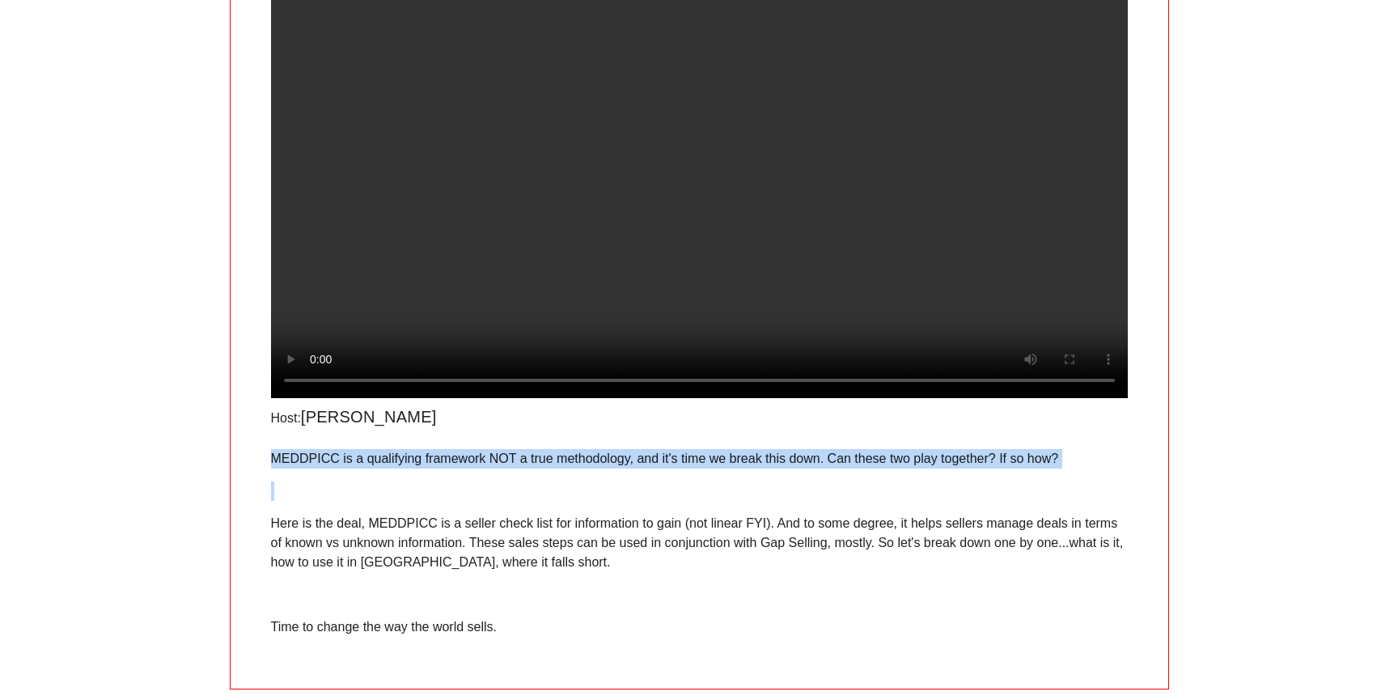
click at [503, 449] on p "MEDDPICC is a qualifying framework NOT a true methodology, and it's time we bre…" at bounding box center [699, 458] width 857 height 19
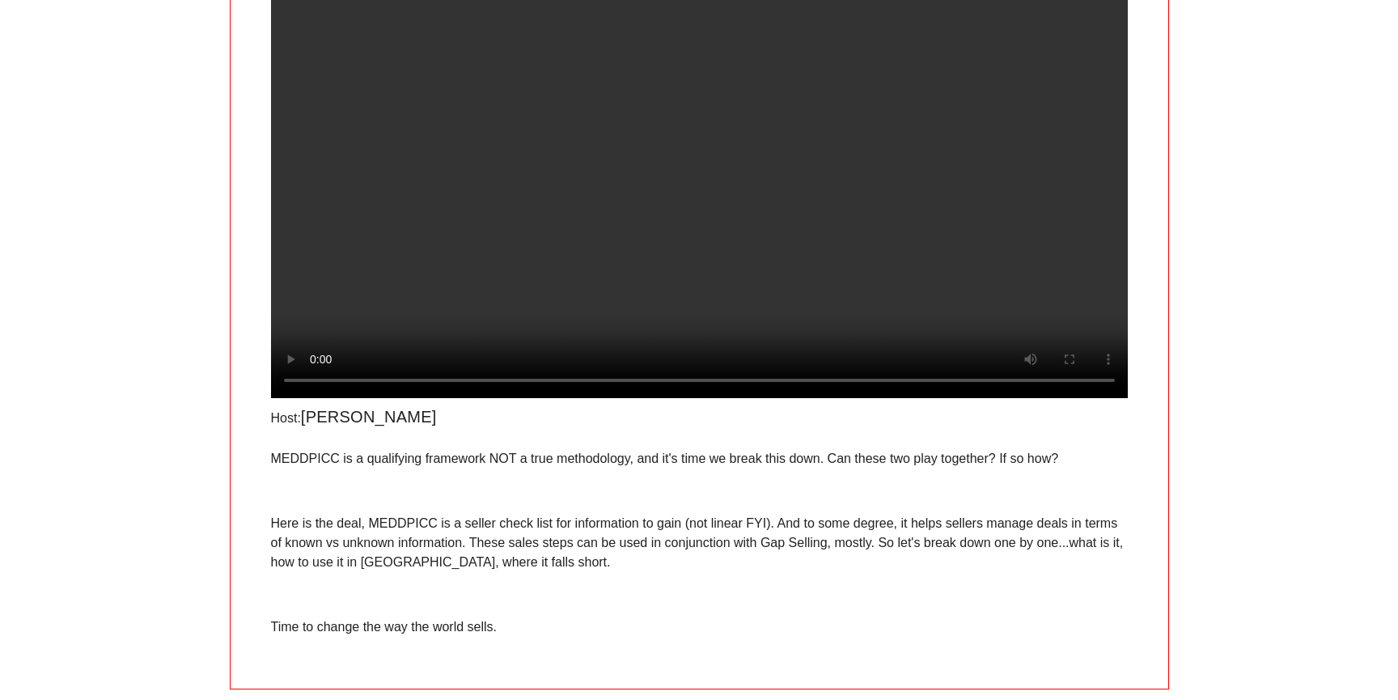
click at [545, 449] on div "MEDDPICC is a qualifying framework NOT a true methodology, and it's time we bre…" at bounding box center [699, 543] width 857 height 188
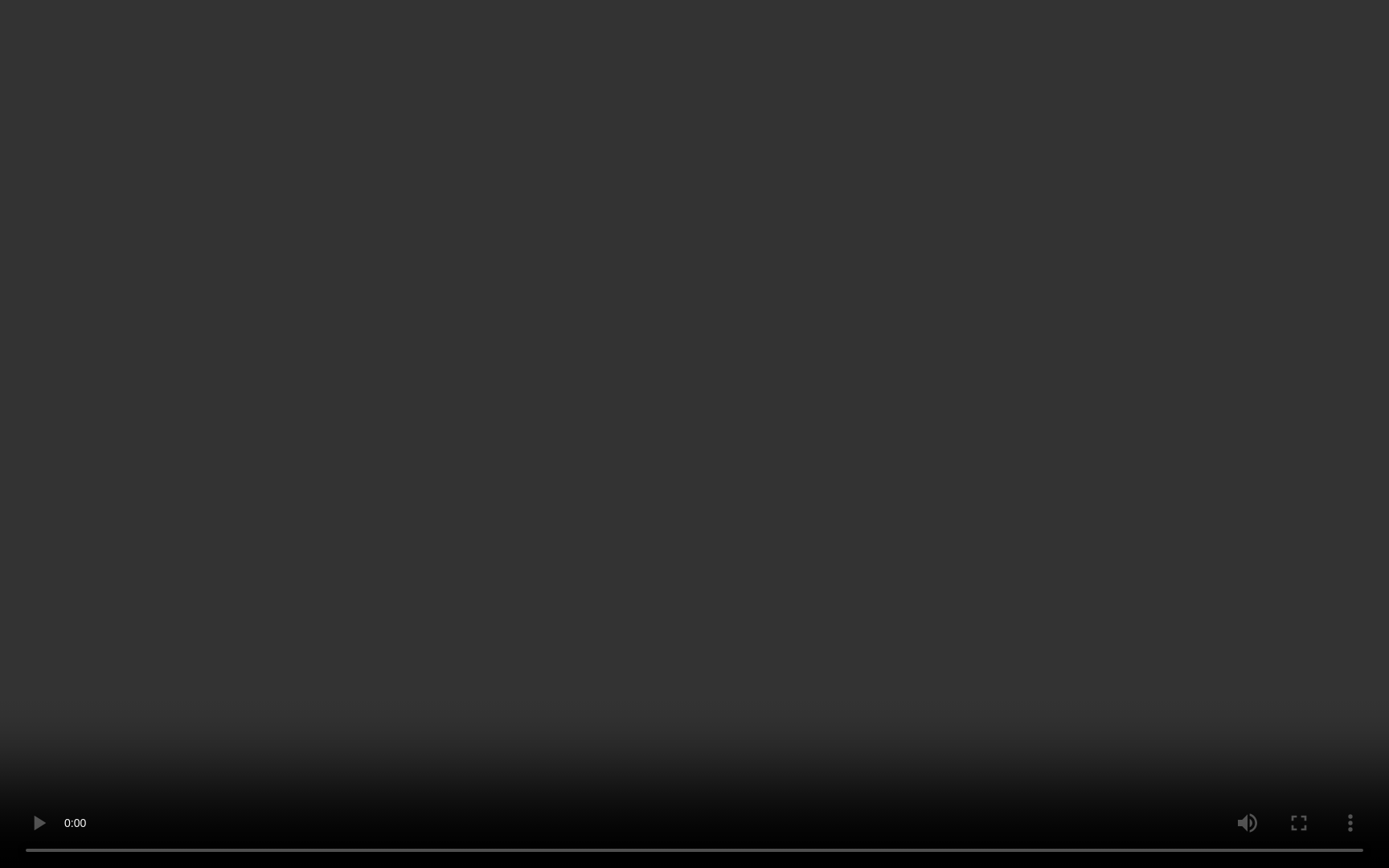
click at [906, 423] on video at bounding box center [694, 434] width 1389 height 868
click at [648, 507] on video at bounding box center [694, 434] width 1389 height 868
click at [166, 639] on video at bounding box center [694, 434] width 1389 height 868
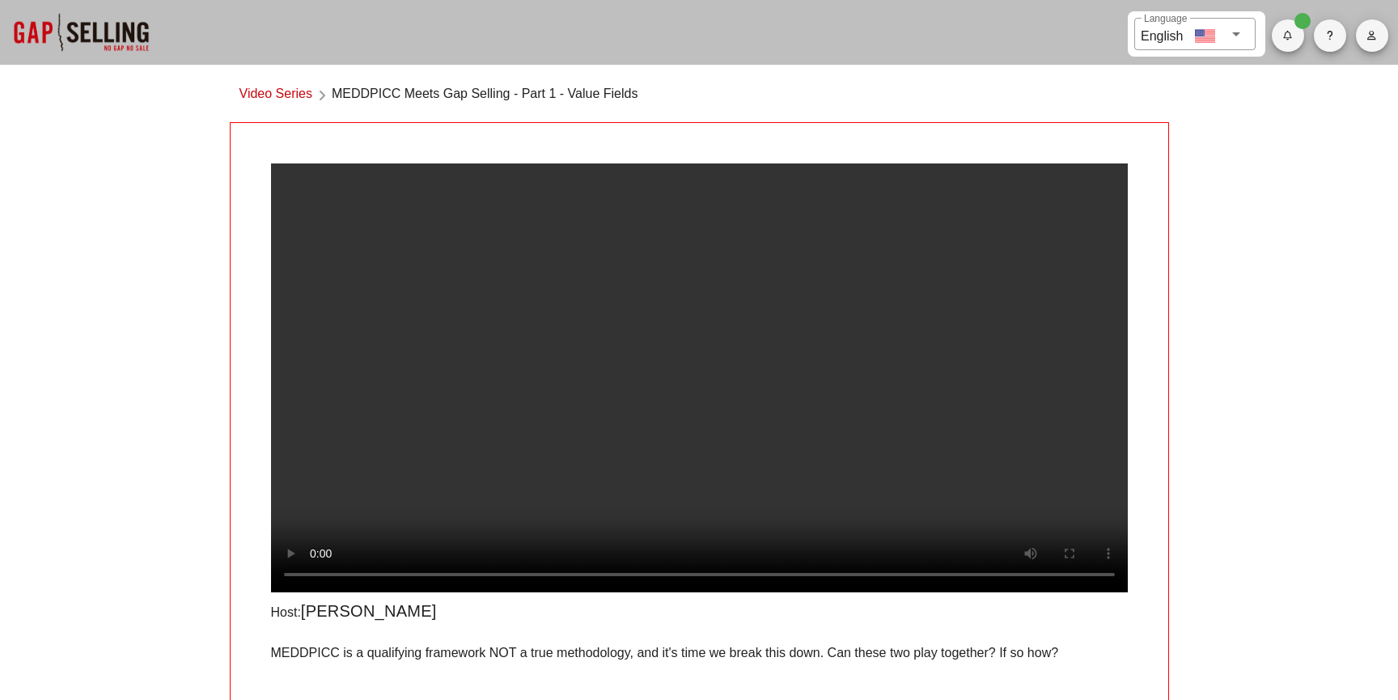
click at [164, 474] on div "​ Language English Video Series MEDDPICC Meets Gap Selling - Part 1 - Value Fie…" at bounding box center [699, 446] width 1398 height 893
click at [409, 401] on video at bounding box center [699, 377] width 857 height 429
click at [682, 389] on video at bounding box center [699, 377] width 857 height 429
click at [682, 387] on video at bounding box center [699, 377] width 857 height 429
click at [423, 443] on video at bounding box center [699, 377] width 857 height 429
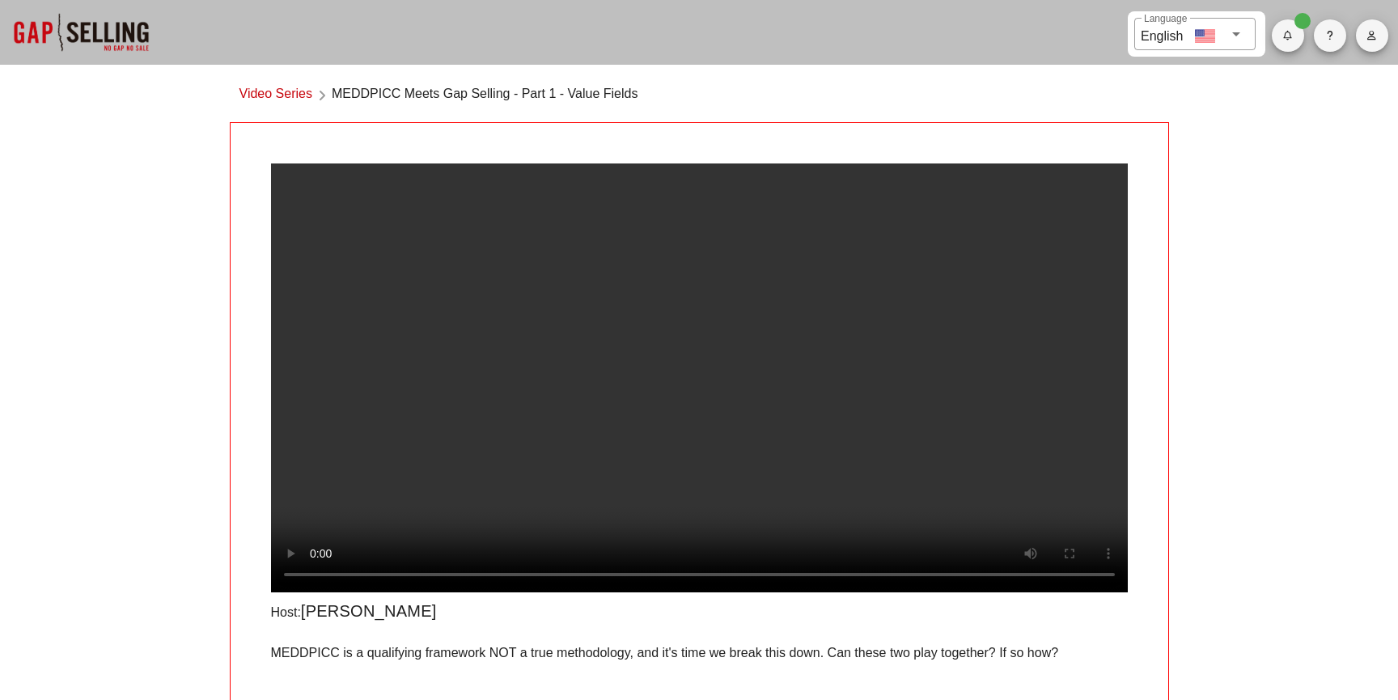
click at [412, 421] on video at bounding box center [699, 377] width 857 height 429
click at [152, 368] on div "​ Language English Video Series MEDDPICC Meets Gap Selling - Part 1 - Value Fie…" at bounding box center [699, 446] width 1398 height 893
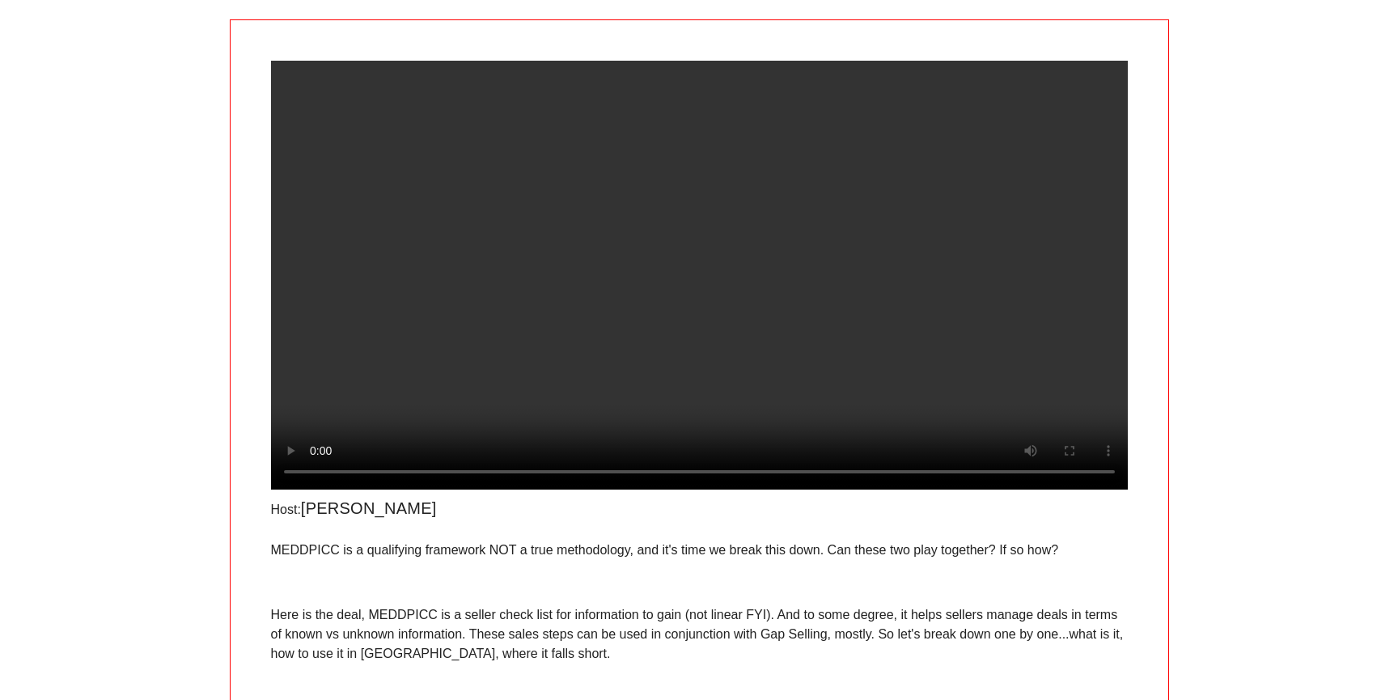
scroll to position [96, 0]
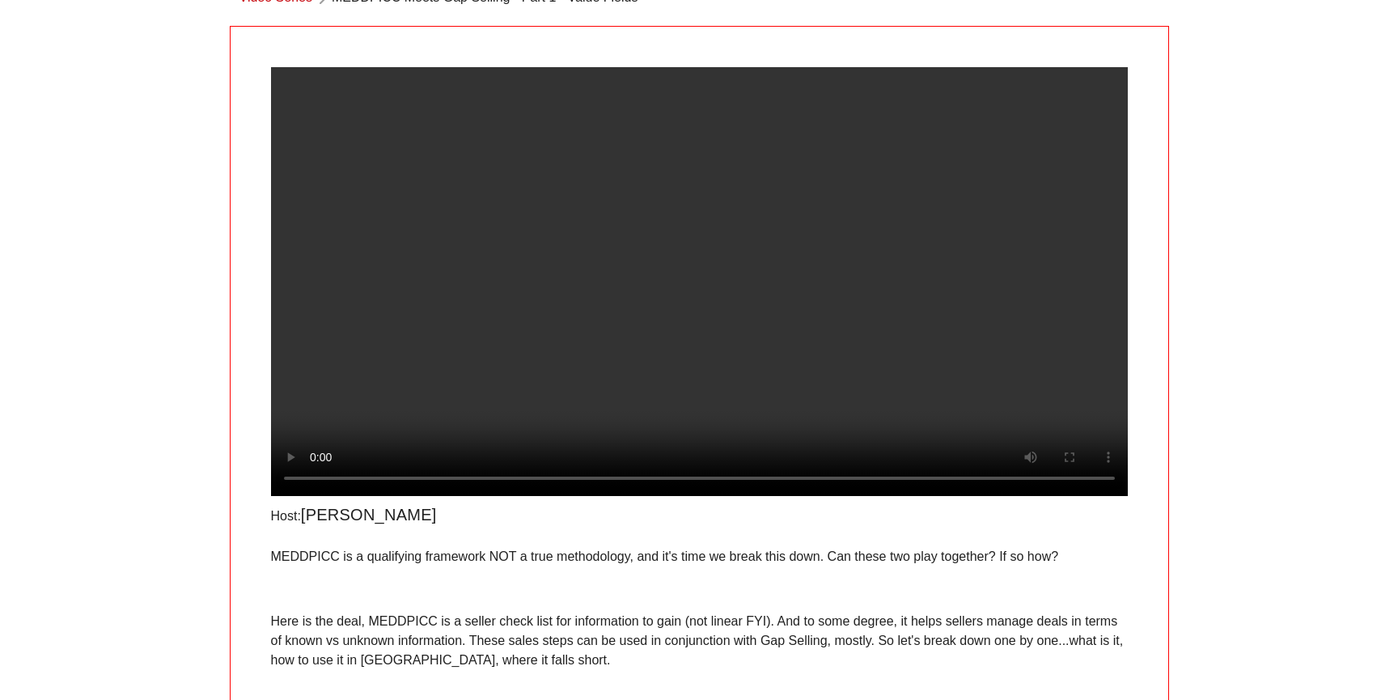
click at [147, 360] on div "​ Language English Video Series MEDDPICC Meets Gap Selling - Part 1 - Value Fie…" at bounding box center [699, 350] width 1398 height 893
click at [524, 334] on video at bounding box center [699, 281] width 857 height 429
click at [436, 292] on video at bounding box center [699, 281] width 857 height 429
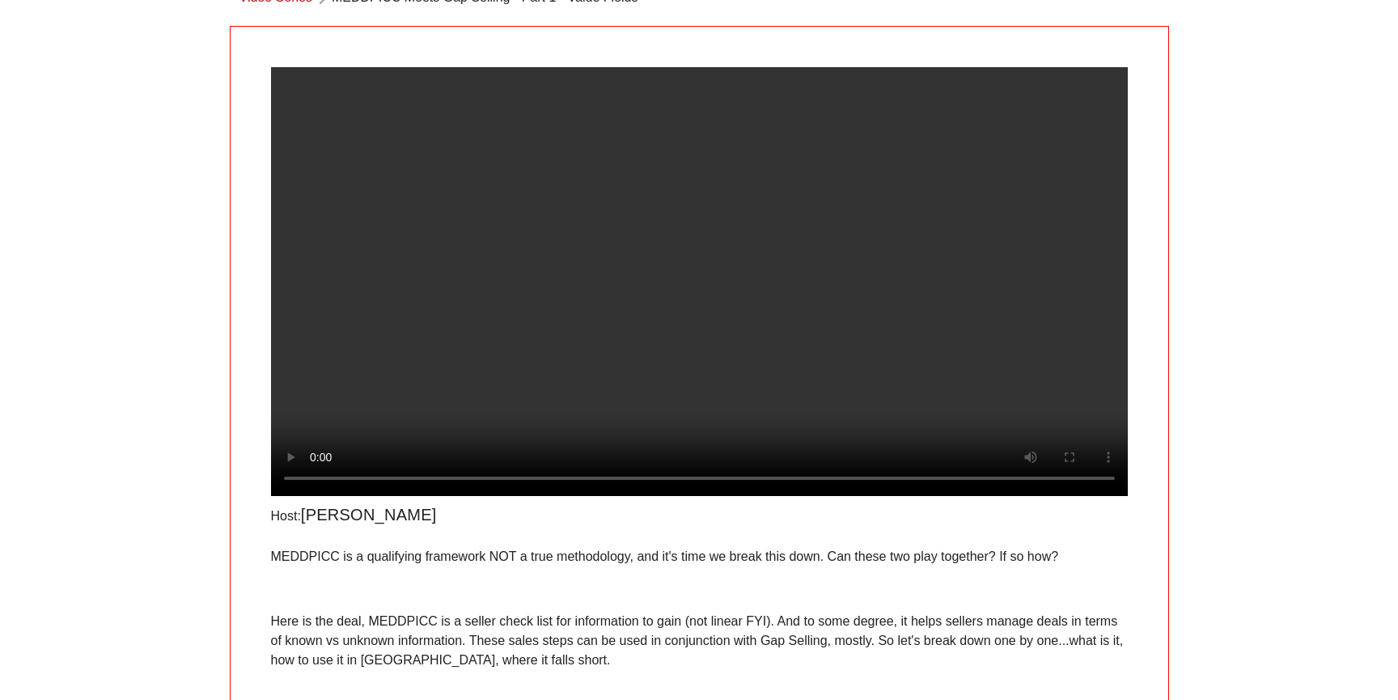
click at [797, 219] on video at bounding box center [699, 281] width 857 height 429
click at [816, 212] on video at bounding box center [699, 281] width 857 height 429
click at [853, 36] on div "Host: [PERSON_NAME] MEDDPICC is a qualifying framework NOT a true methodology, …" at bounding box center [700, 407] width 940 height 762
click at [776, 258] on video at bounding box center [699, 281] width 857 height 429
click at [541, 447] on video at bounding box center [699, 281] width 857 height 429
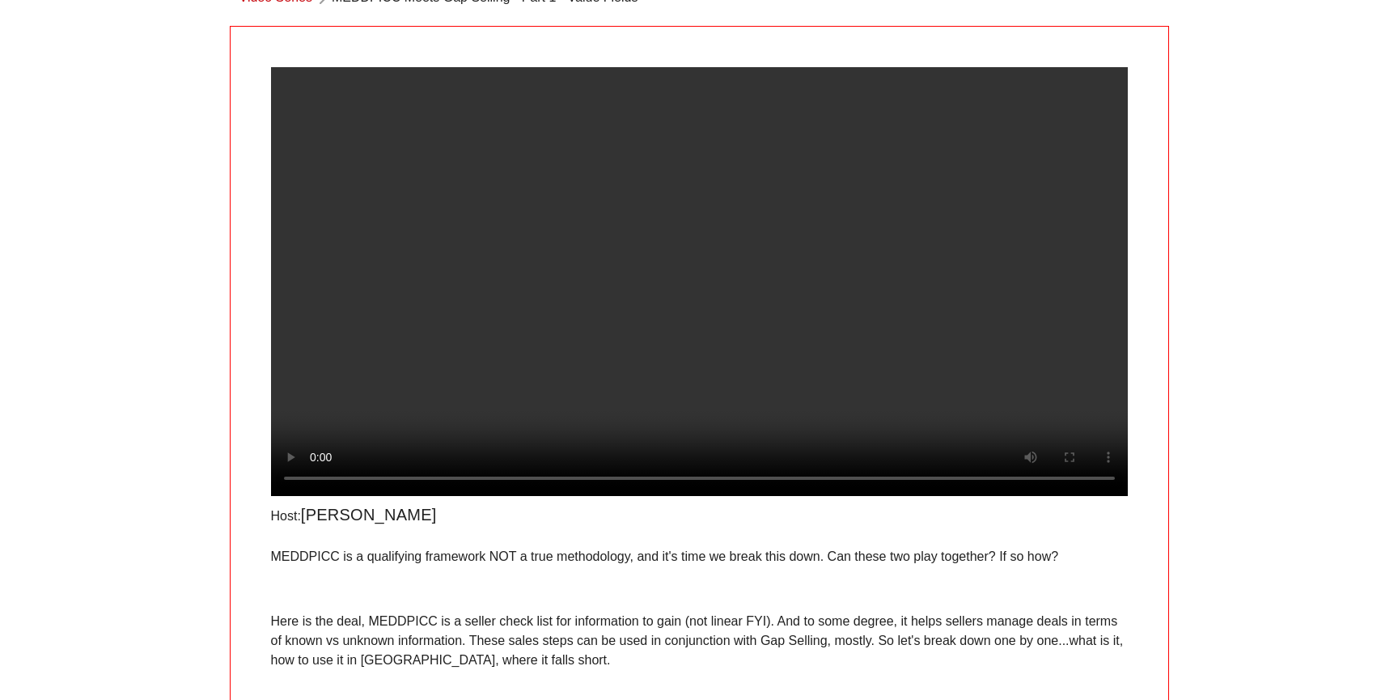
click at [120, 512] on div "​ Language English Video Series MEDDPICC Meets Gap Selling - Part 1 - Value Fie…" at bounding box center [699, 350] width 1398 height 893
click at [78, 418] on div "​ Language English Video Series MEDDPICC Meets Gap Selling - Part 1 - Value Fie…" at bounding box center [699, 350] width 1398 height 893
click at [634, 623] on div "MEDDPICC is a qualifying framework NOT a true methodology, and it's time we bre…" at bounding box center [699, 641] width 857 height 188
click at [462, 566] on p "MEDDPICC is a qualifying framework NOT a true methodology, and it's time we bre…" at bounding box center [699, 556] width 857 height 19
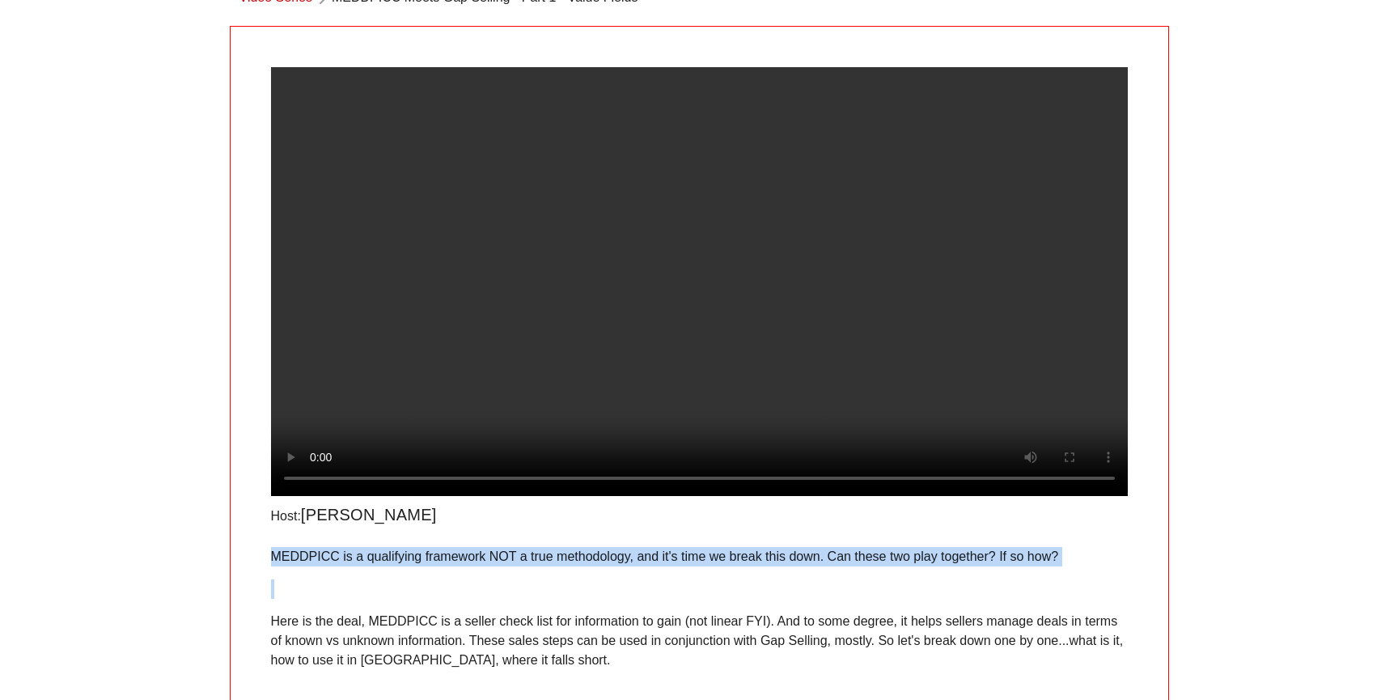
click at [462, 566] on p "MEDDPICC is a qualifying framework NOT a true methodology, and it's time we bre…" at bounding box center [699, 556] width 857 height 19
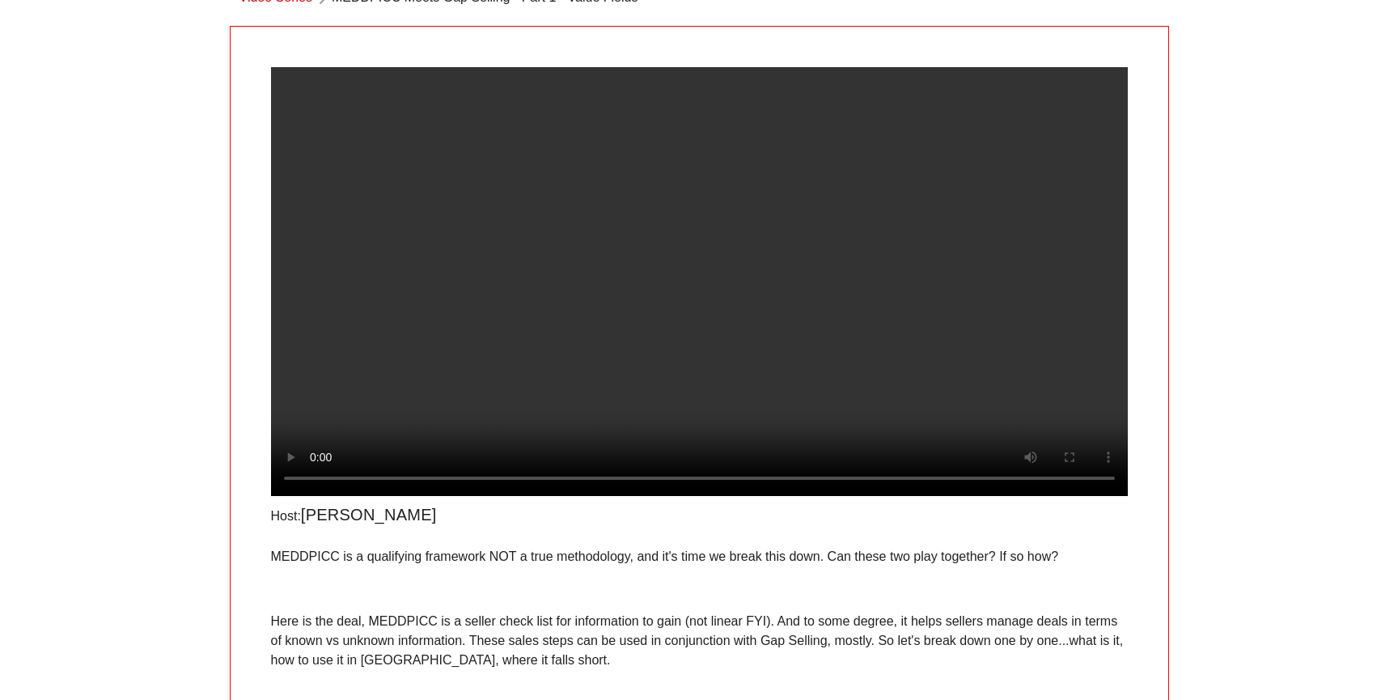
click at [455, 629] on div "MEDDPICC is a qualifying framework NOT a true methodology, and it's time we bre…" at bounding box center [699, 641] width 857 height 188
click at [731, 317] on video at bounding box center [699, 281] width 857 height 429
click at [534, 363] on video at bounding box center [699, 281] width 857 height 429
click at [183, 299] on div "​ Language English Video Series MEDDPICC Meets Gap Selling - Part 1 - Value Fie…" at bounding box center [699, 350] width 1398 height 893
click at [496, 326] on video at bounding box center [699, 281] width 857 height 429
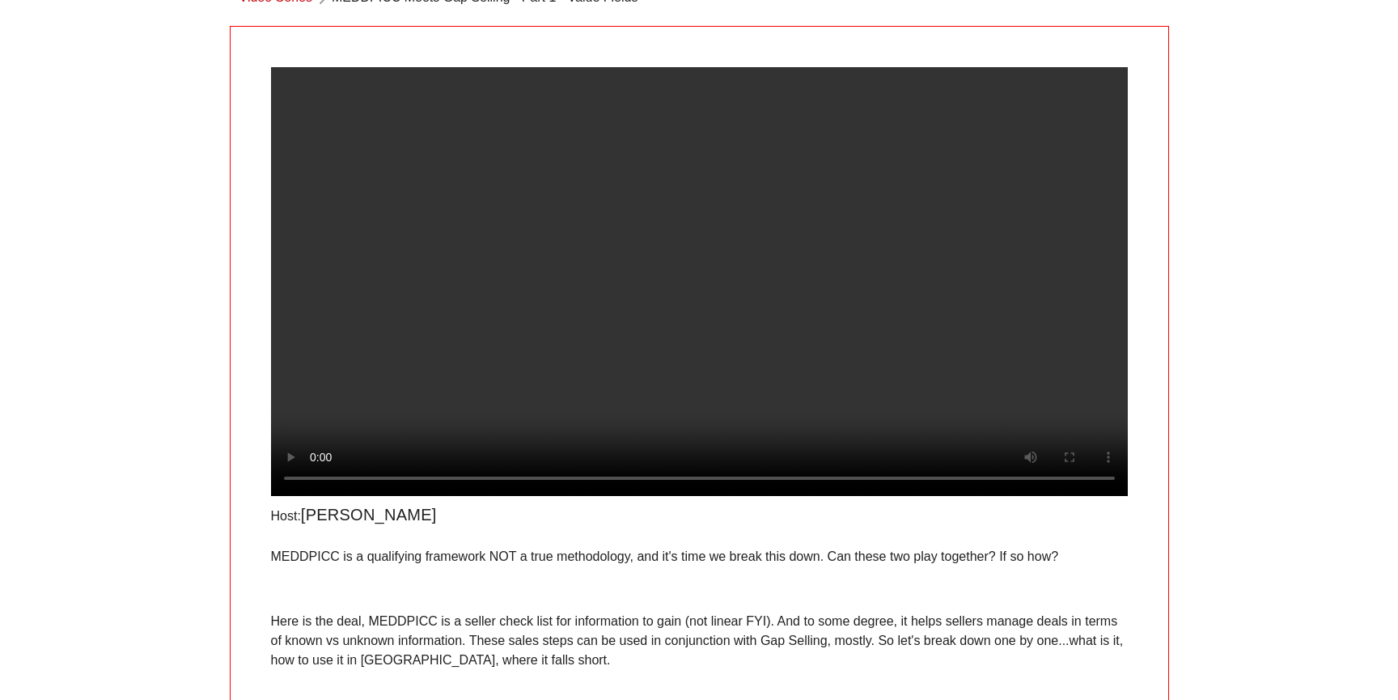
click at [596, 325] on video at bounding box center [699, 281] width 857 height 429
click at [435, 404] on video at bounding box center [699, 281] width 857 height 429
click at [482, 359] on video at bounding box center [699, 281] width 857 height 429
click at [447, 337] on video at bounding box center [699, 281] width 857 height 429
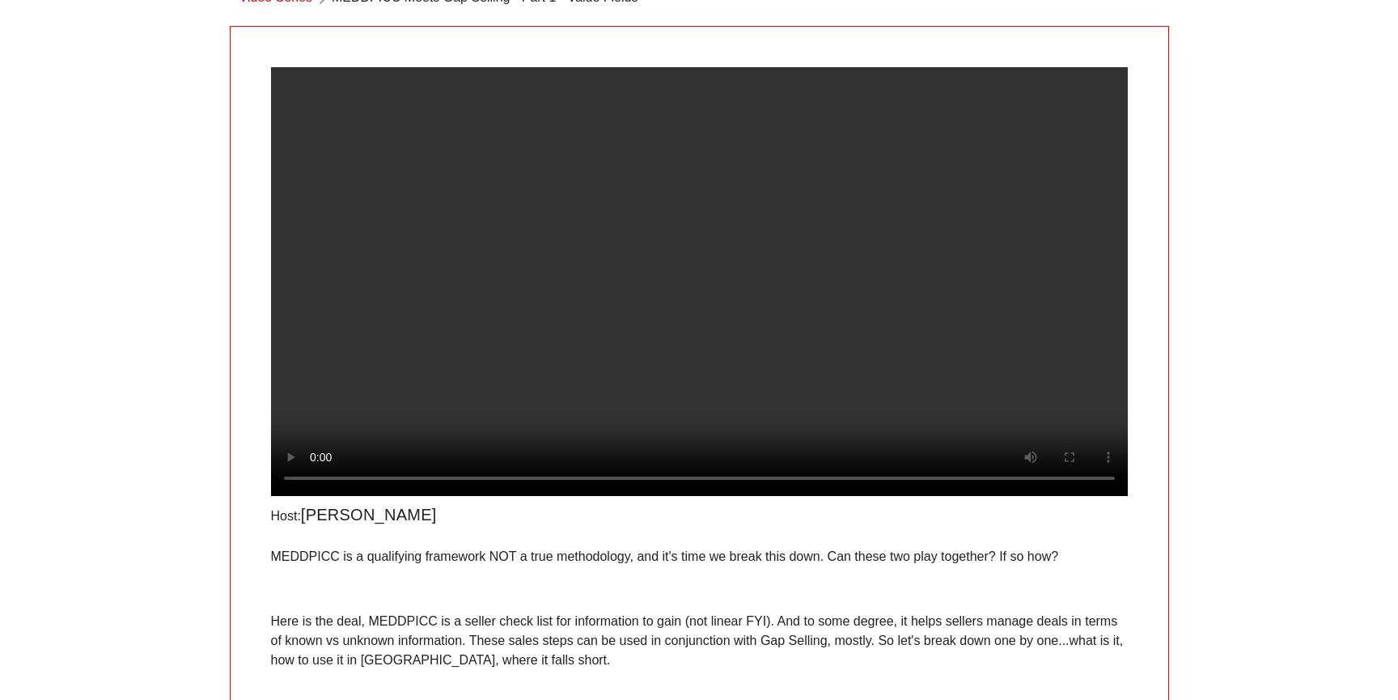
click at [670, 251] on video at bounding box center [699, 281] width 857 height 429
click at [647, 264] on video at bounding box center [699, 281] width 857 height 429
click at [636, 352] on video at bounding box center [699, 281] width 857 height 429
click at [665, 318] on video at bounding box center [699, 281] width 857 height 429
click at [558, 405] on video at bounding box center [699, 281] width 857 height 429
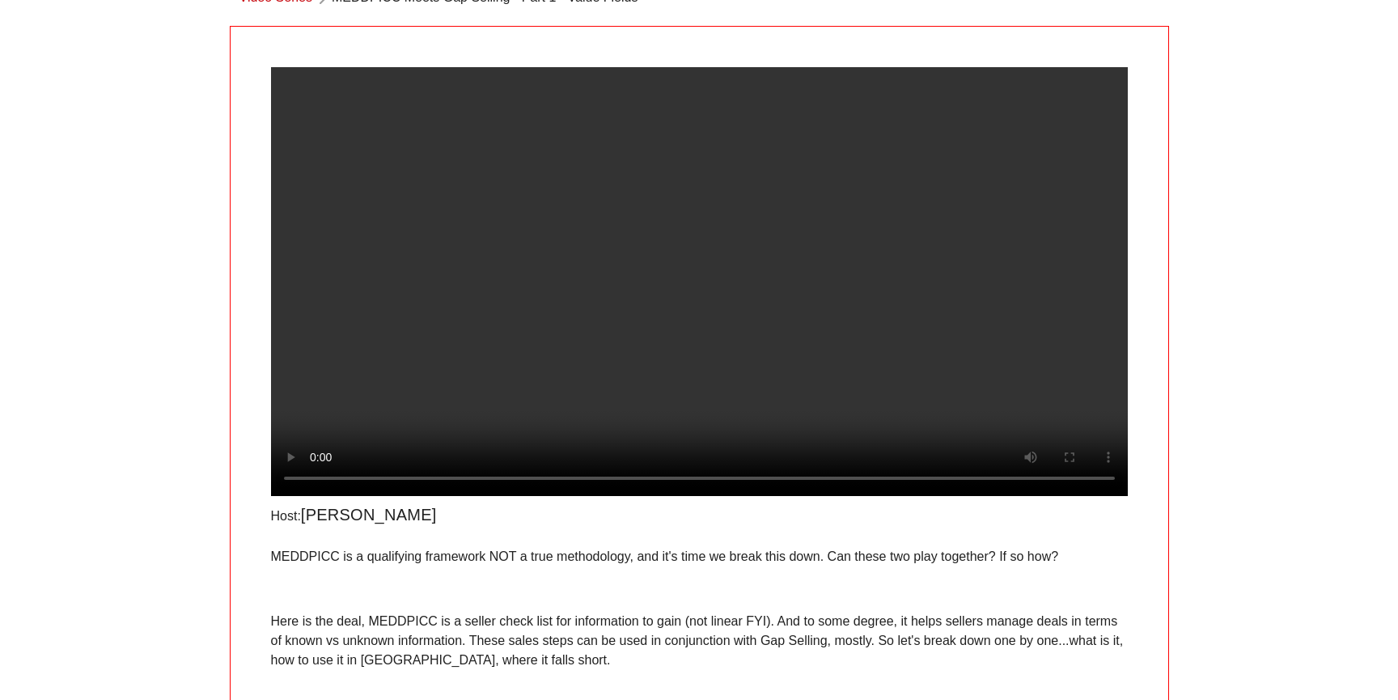
click at [708, 298] on video at bounding box center [699, 281] width 857 height 429
click at [781, 223] on video at bounding box center [699, 281] width 857 height 429
click at [729, 234] on video at bounding box center [699, 281] width 857 height 429
click at [565, 566] on p "MEDDPICC is a qualifying framework NOT a true methodology, and it's time we bre…" at bounding box center [699, 556] width 857 height 19
click at [180, 338] on div "​ Language English Video Series MEDDPICC Meets Gap Selling - Part 1 - Value Fie…" at bounding box center [699, 350] width 1398 height 893
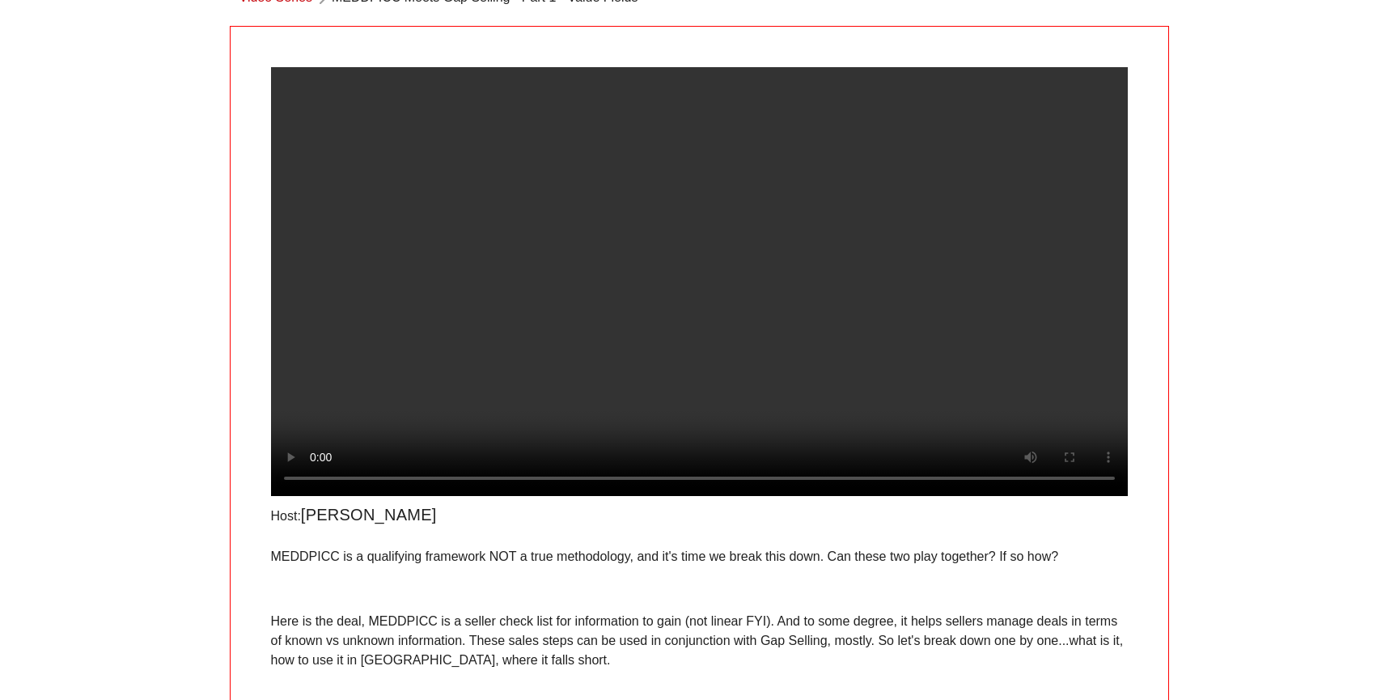
click at [668, 355] on video at bounding box center [699, 281] width 857 height 429
click at [679, 346] on video at bounding box center [699, 281] width 857 height 429
click at [209, 446] on div "​ Language English Video Series MEDDPICC Meets Gap Selling - Part 1 - Value Fie…" at bounding box center [699, 350] width 1398 height 893
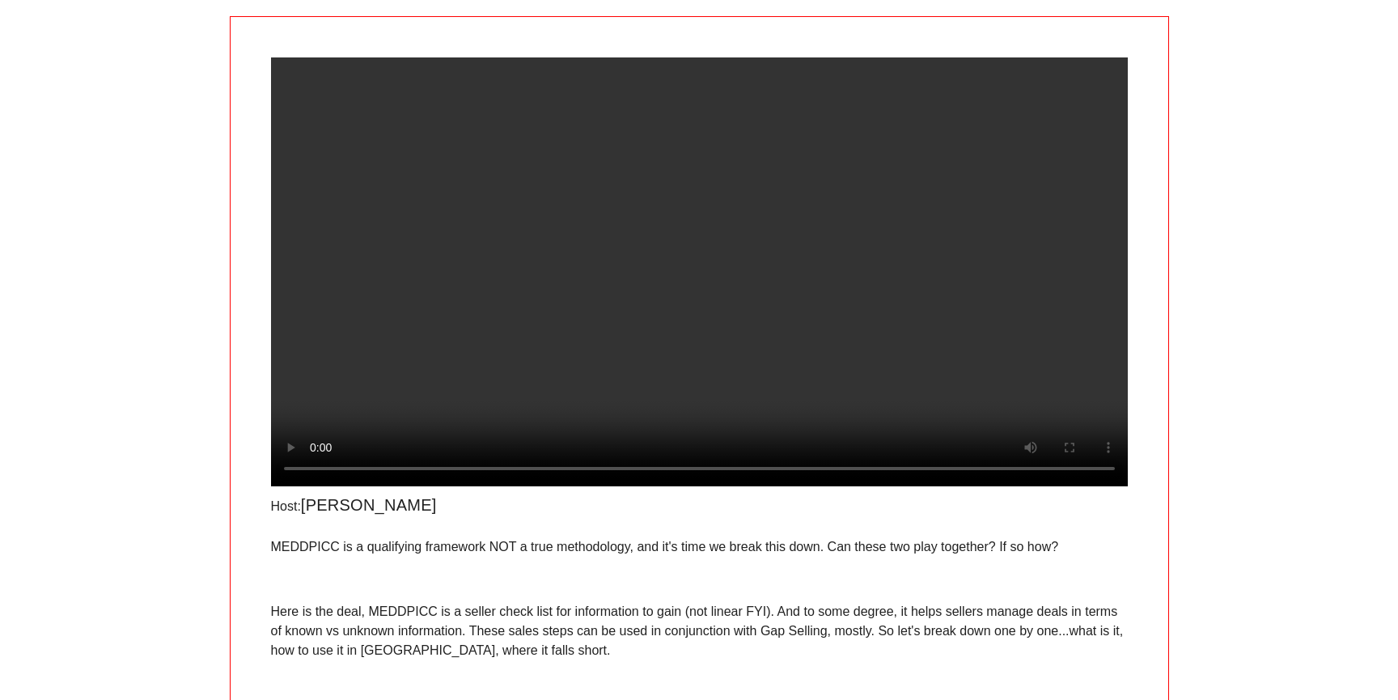
scroll to position [95, 0]
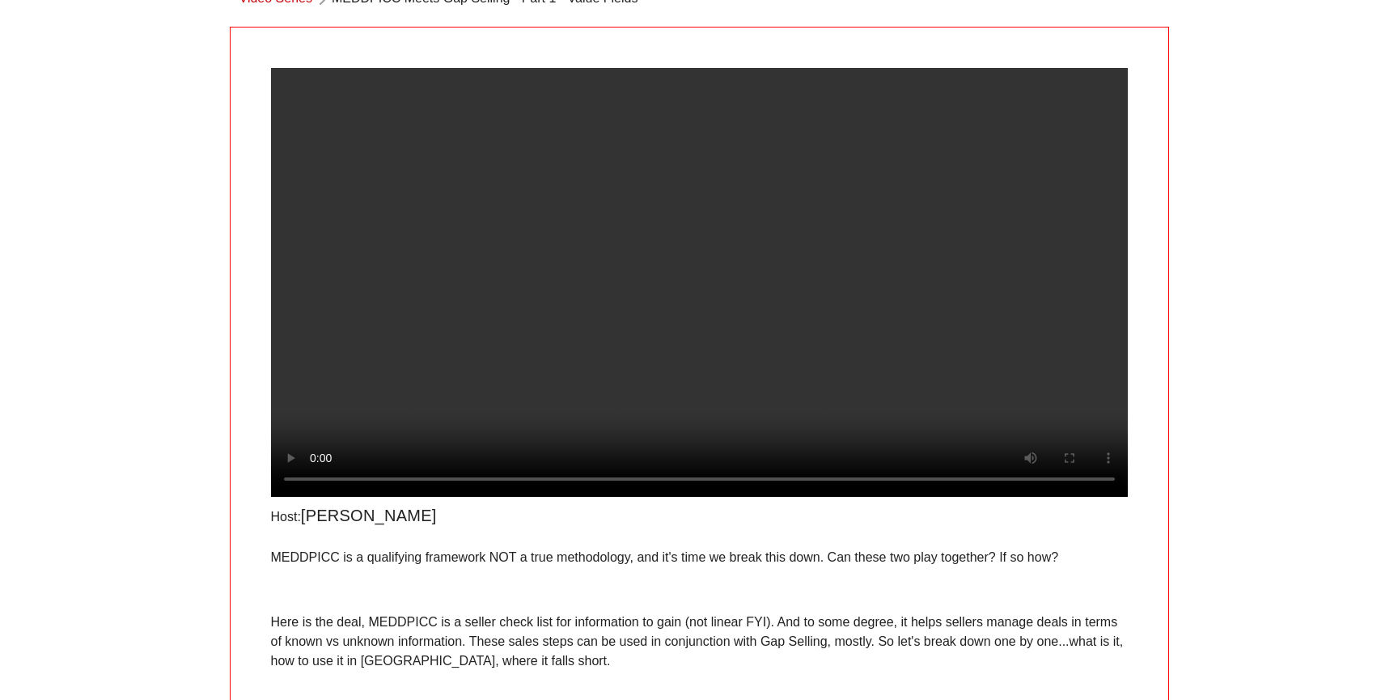
click at [758, 421] on video at bounding box center [699, 282] width 857 height 429
click at [644, 292] on video at bounding box center [699, 282] width 857 height 429
click at [755, 229] on video at bounding box center [699, 282] width 857 height 429
click at [800, 276] on video at bounding box center [699, 282] width 857 height 429
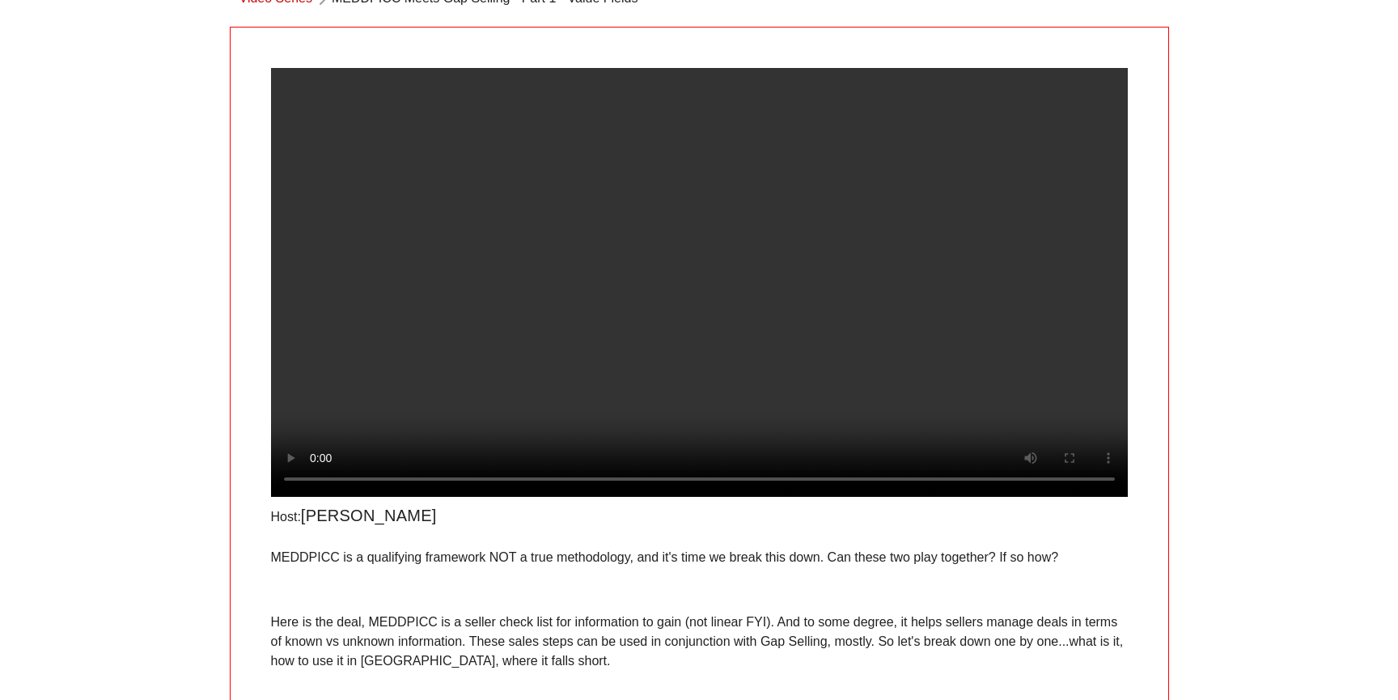
click at [664, 278] on video at bounding box center [699, 282] width 857 height 429
click at [57, 214] on div "​ Language English Video Series MEDDPICC Meets Gap Selling - Part 1 - Value Fie…" at bounding box center [699, 351] width 1398 height 893
click at [558, 374] on video at bounding box center [699, 282] width 857 height 429
click at [589, 360] on video at bounding box center [699, 282] width 857 height 429
click at [610, 301] on video at bounding box center [699, 282] width 857 height 429
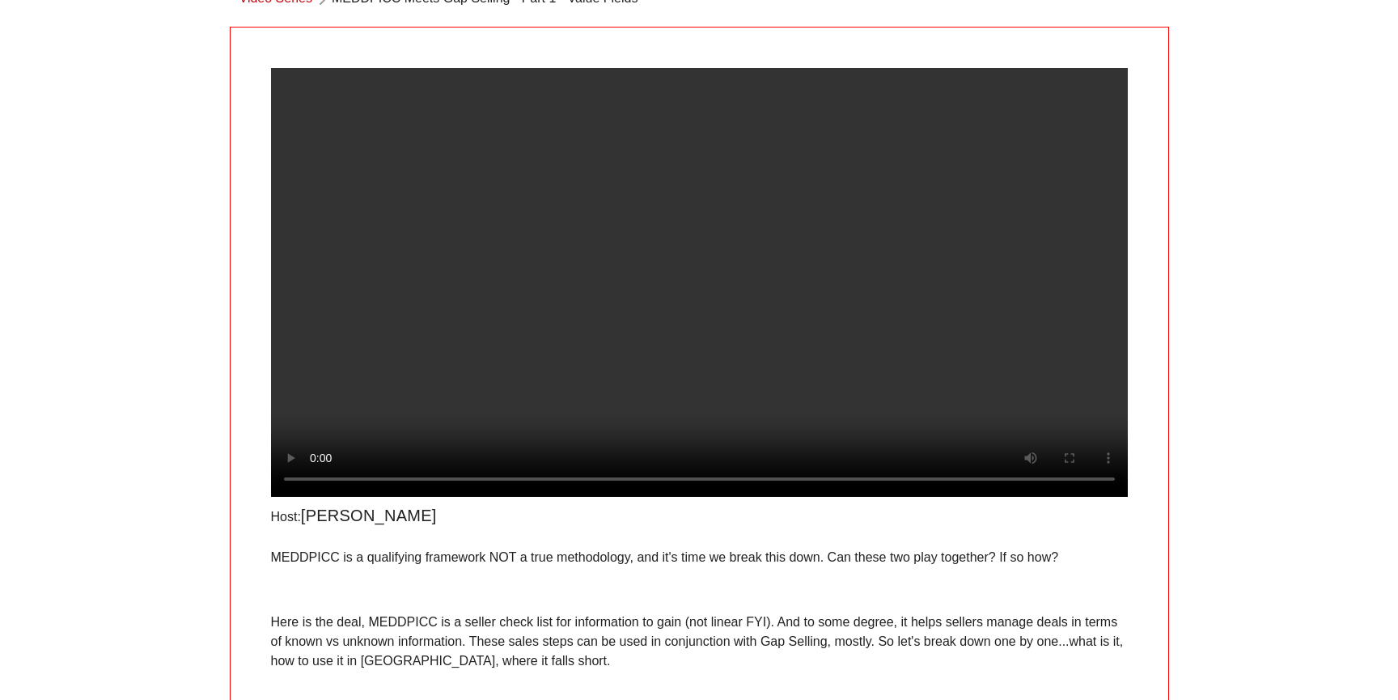
click at [616, 294] on video at bounding box center [699, 282] width 857 height 429
click at [714, 349] on video at bounding box center [699, 282] width 857 height 429
click at [697, 314] on video at bounding box center [699, 282] width 857 height 429
click at [856, 186] on video at bounding box center [699, 282] width 857 height 429
click at [581, 426] on video at bounding box center [699, 282] width 857 height 429
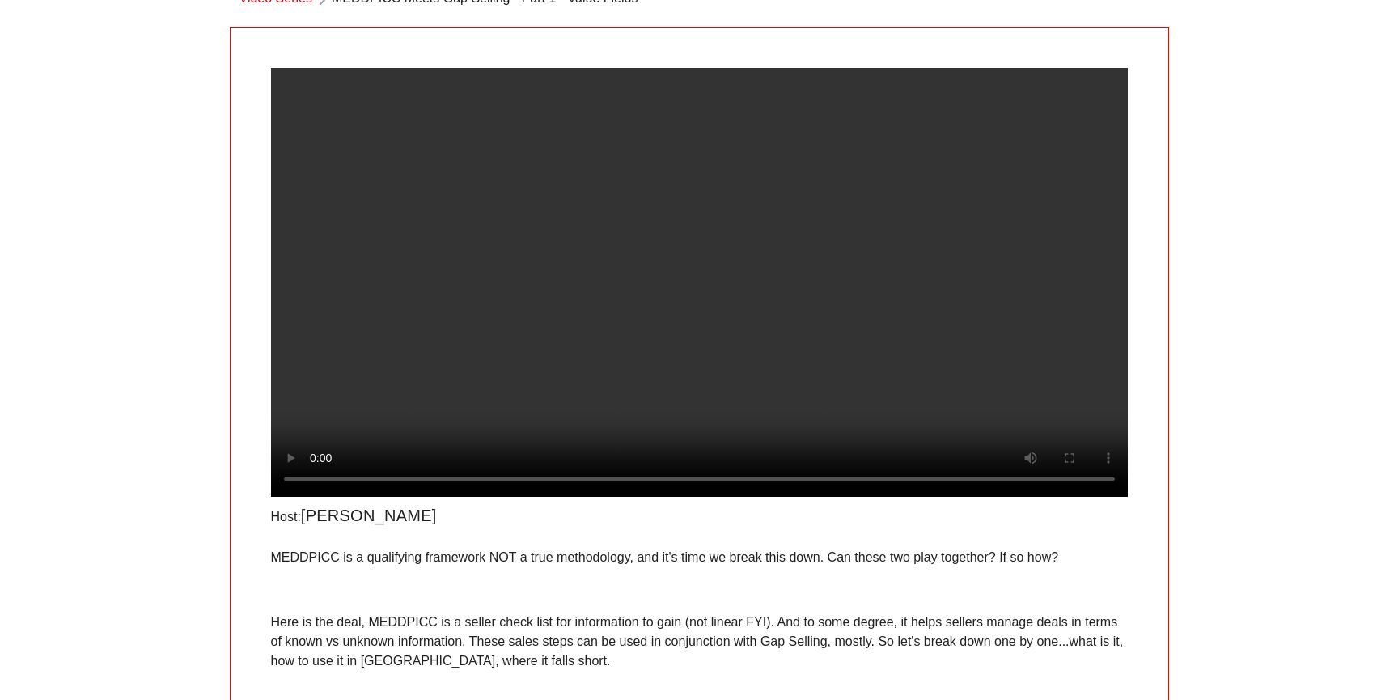
click at [514, 321] on video at bounding box center [699, 282] width 857 height 429
click at [622, 442] on video at bounding box center [699, 282] width 857 height 429
click at [622, 443] on video at bounding box center [699, 282] width 857 height 429
click at [588, 354] on video at bounding box center [699, 282] width 857 height 429
click at [539, 567] on p "MEDDPICC is a qualifying framework NOT a true methodology, and it's time we bre…" at bounding box center [699, 557] width 857 height 19
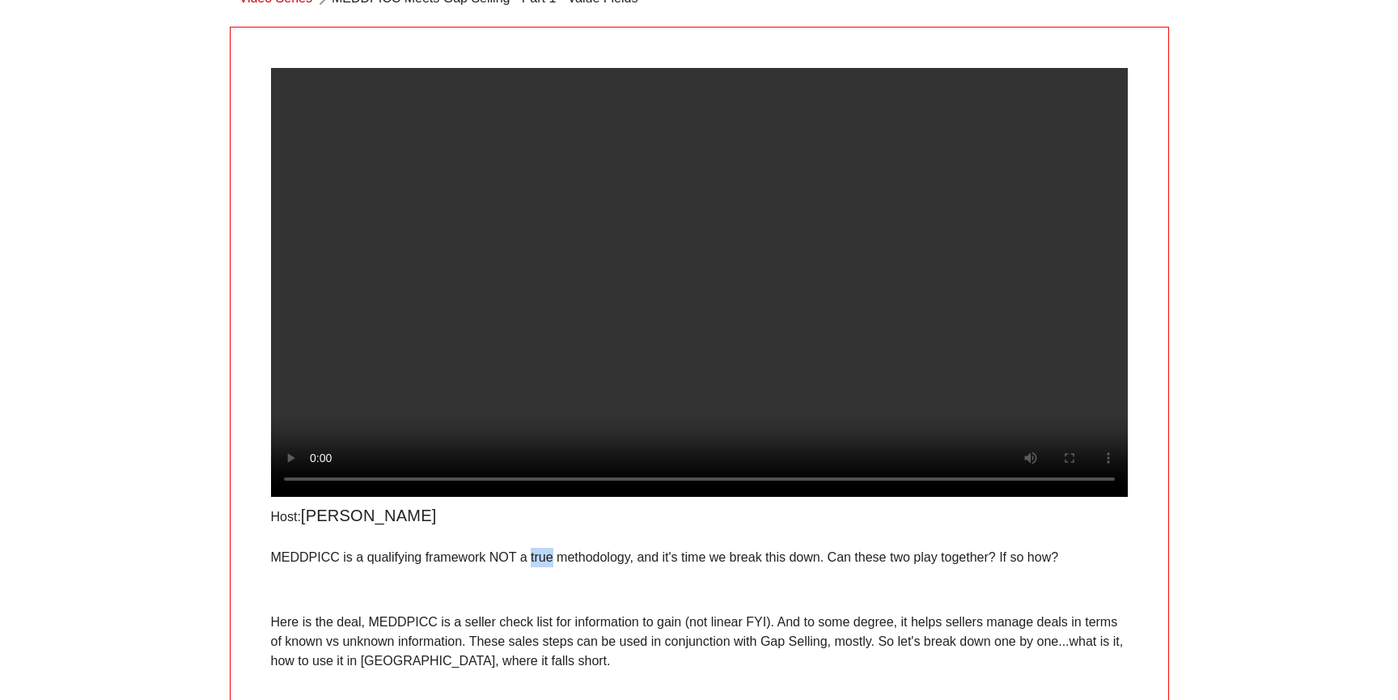
click at [539, 567] on p "MEDDPICC is a qualifying framework NOT a true methodology, and it's time we bre…" at bounding box center [699, 557] width 857 height 19
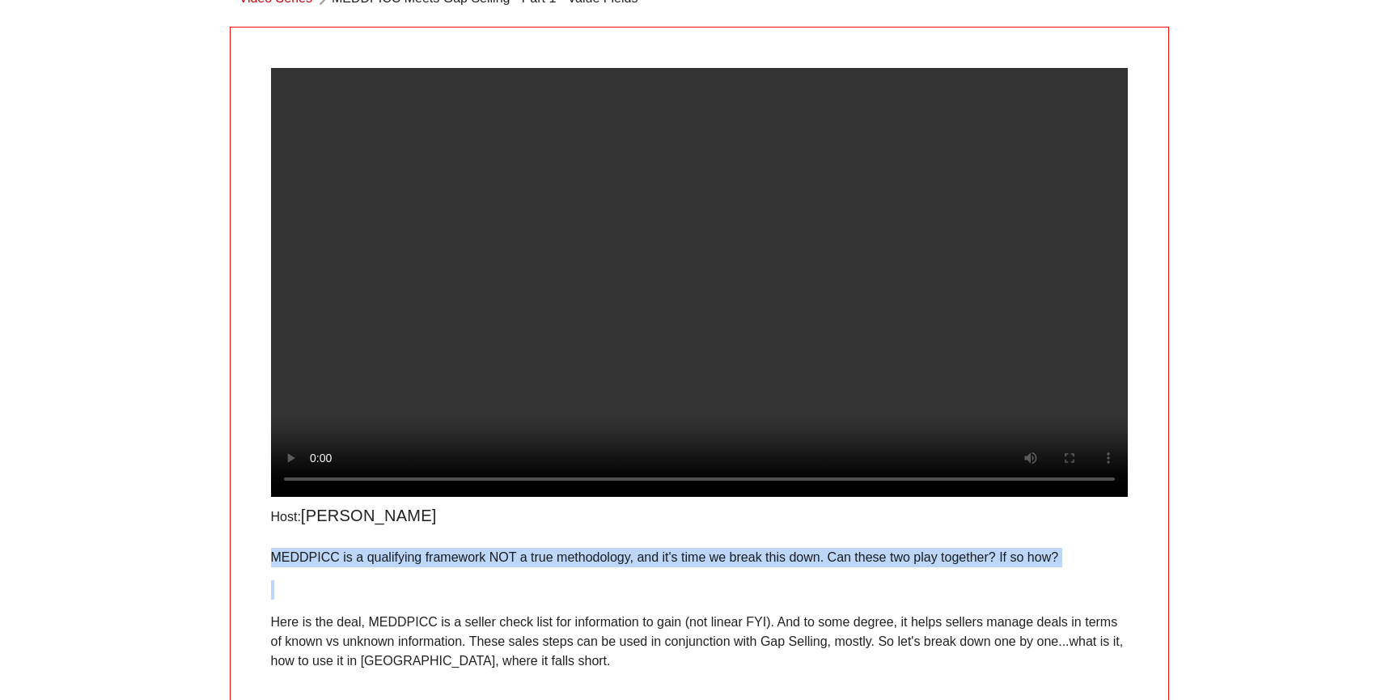
click at [539, 567] on p "MEDDPICC is a qualifying framework NOT a true methodology, and it's time we bre…" at bounding box center [699, 557] width 857 height 19
click at [539, 629] on div "MEDDPICC is a qualifying framework NOT a true methodology, and it's time we bre…" at bounding box center [699, 642] width 857 height 188
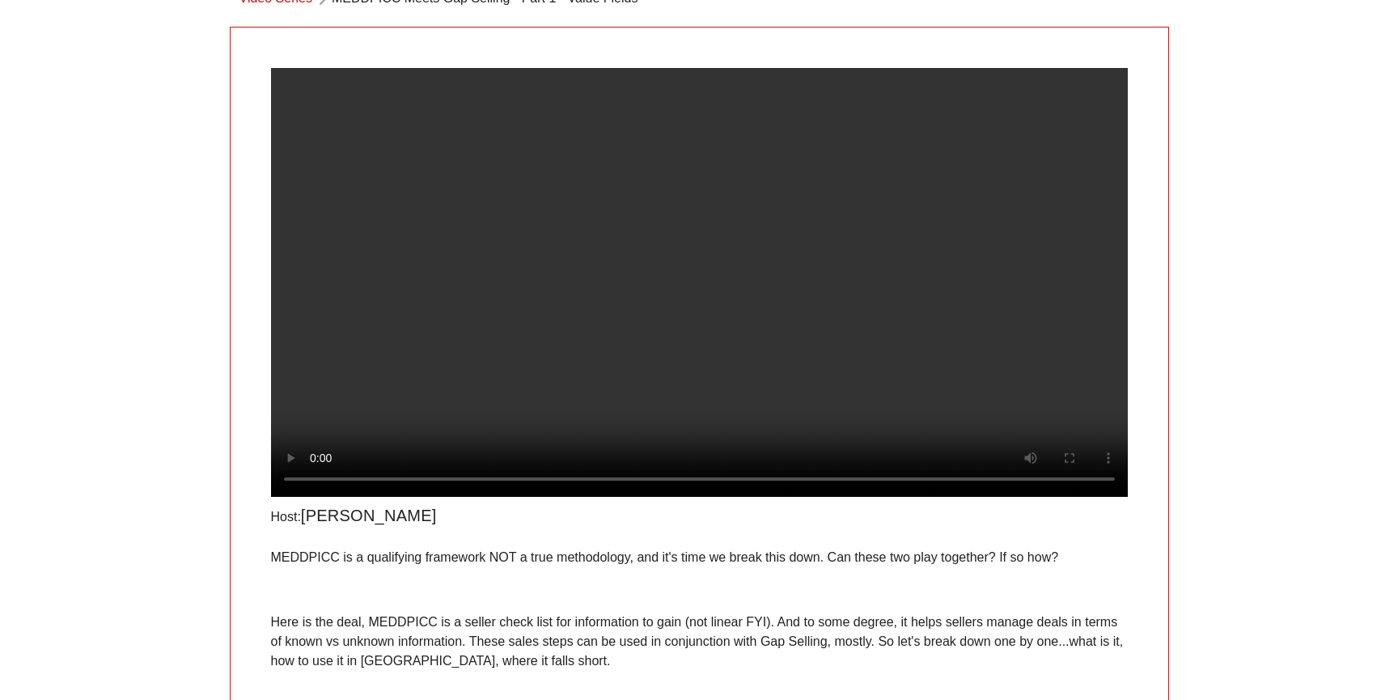
click at [606, 335] on video at bounding box center [699, 282] width 857 height 429
click at [606, 340] on video at bounding box center [699, 282] width 857 height 429
click at [620, 202] on video at bounding box center [699, 282] width 857 height 429
click at [527, 404] on video at bounding box center [699, 282] width 857 height 429
click at [686, 353] on video at bounding box center [699, 282] width 857 height 429
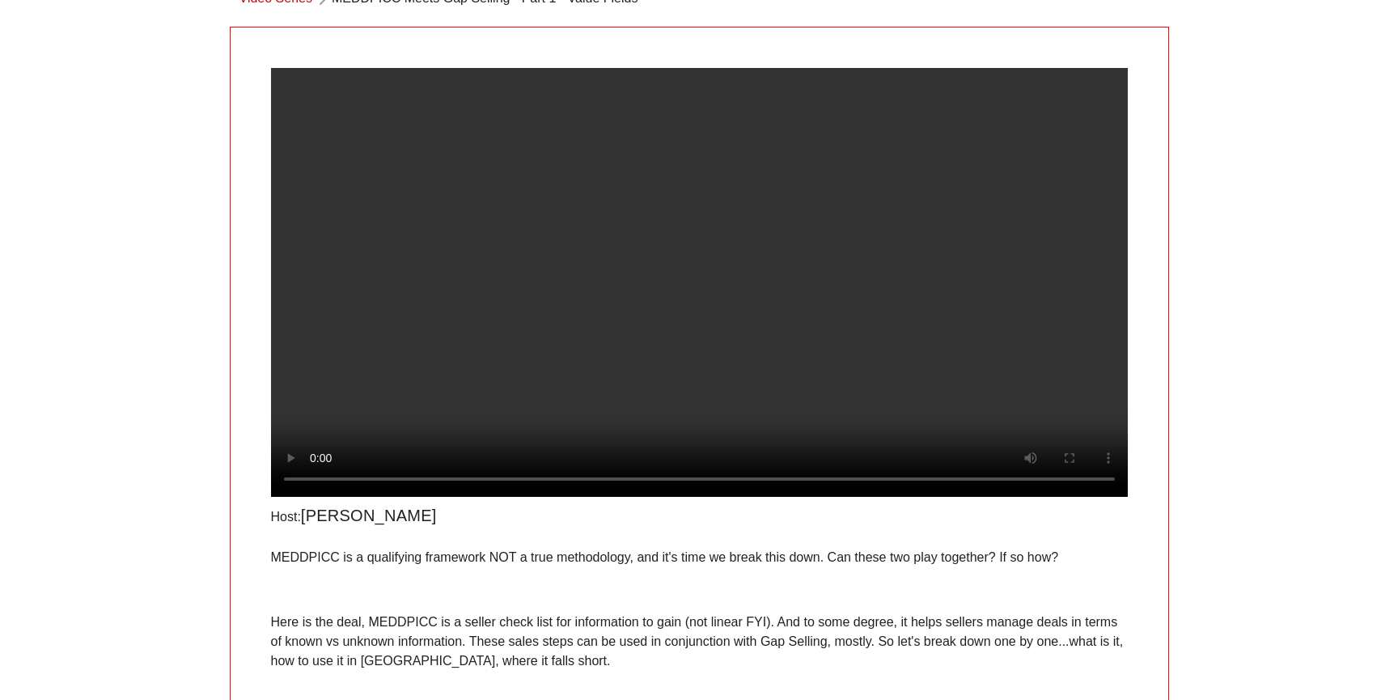
click at [708, 333] on video at bounding box center [699, 282] width 857 height 429
click at [635, 402] on video at bounding box center [699, 282] width 857 height 429
click at [807, 244] on video at bounding box center [699, 282] width 857 height 429
click at [703, 369] on video at bounding box center [699, 282] width 857 height 429
click at [751, 202] on video at bounding box center [699, 282] width 857 height 429
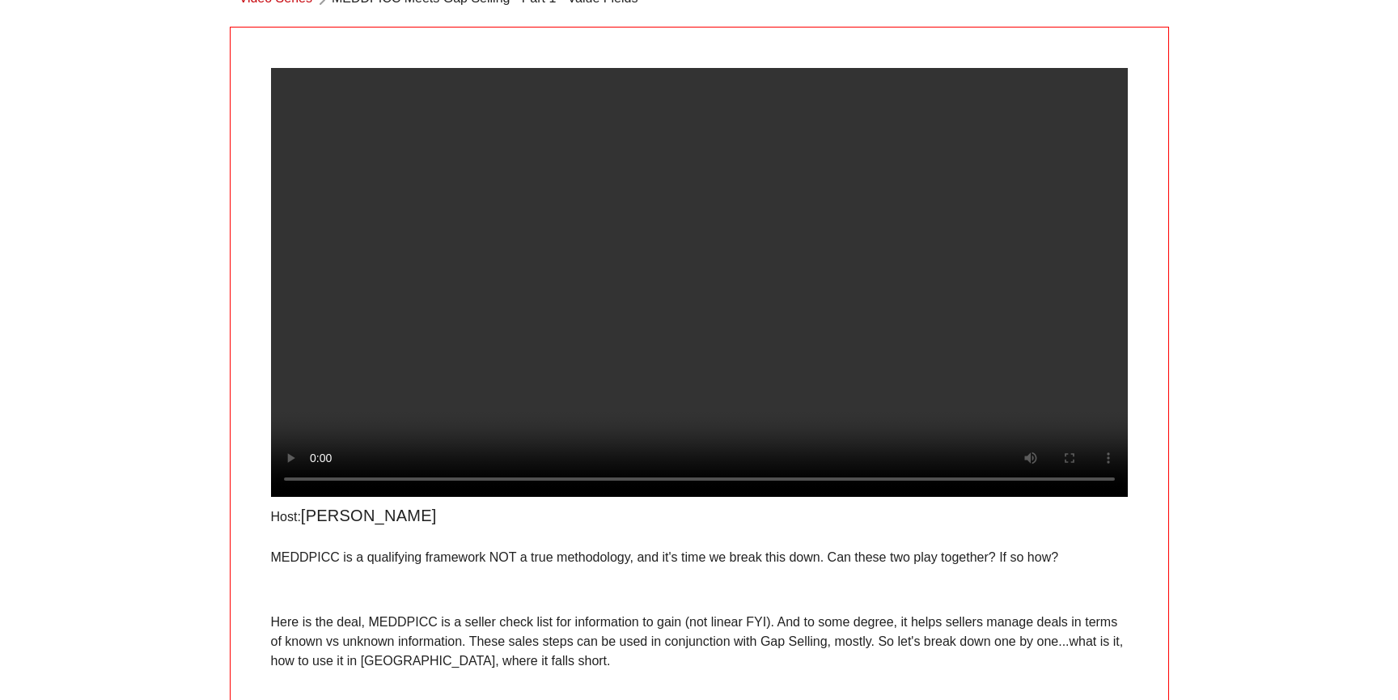
click at [744, 359] on video at bounding box center [699, 282] width 857 height 429
click at [179, 297] on div "​ Language English Video Series MEDDPICC Meets Gap Selling - Part 1 - Value Fie…" at bounding box center [699, 351] width 1398 height 893
click at [914, 348] on video at bounding box center [699, 282] width 857 height 429
click at [868, 372] on video at bounding box center [699, 282] width 857 height 429
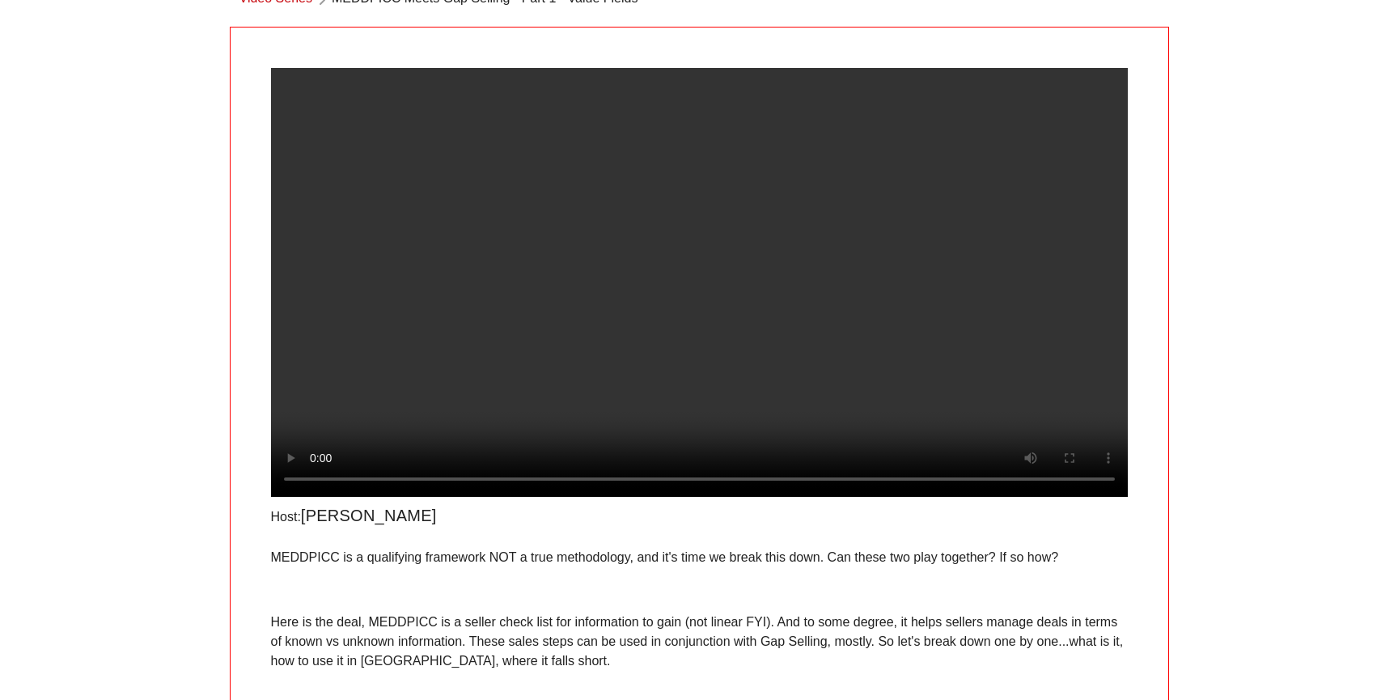
click at [534, 316] on video at bounding box center [699, 282] width 857 height 429
click at [541, 342] on video at bounding box center [699, 282] width 857 height 429
click at [526, 373] on video at bounding box center [699, 282] width 857 height 429
click at [700, 396] on video at bounding box center [699, 282] width 857 height 429
click at [592, 362] on video at bounding box center [699, 282] width 857 height 429
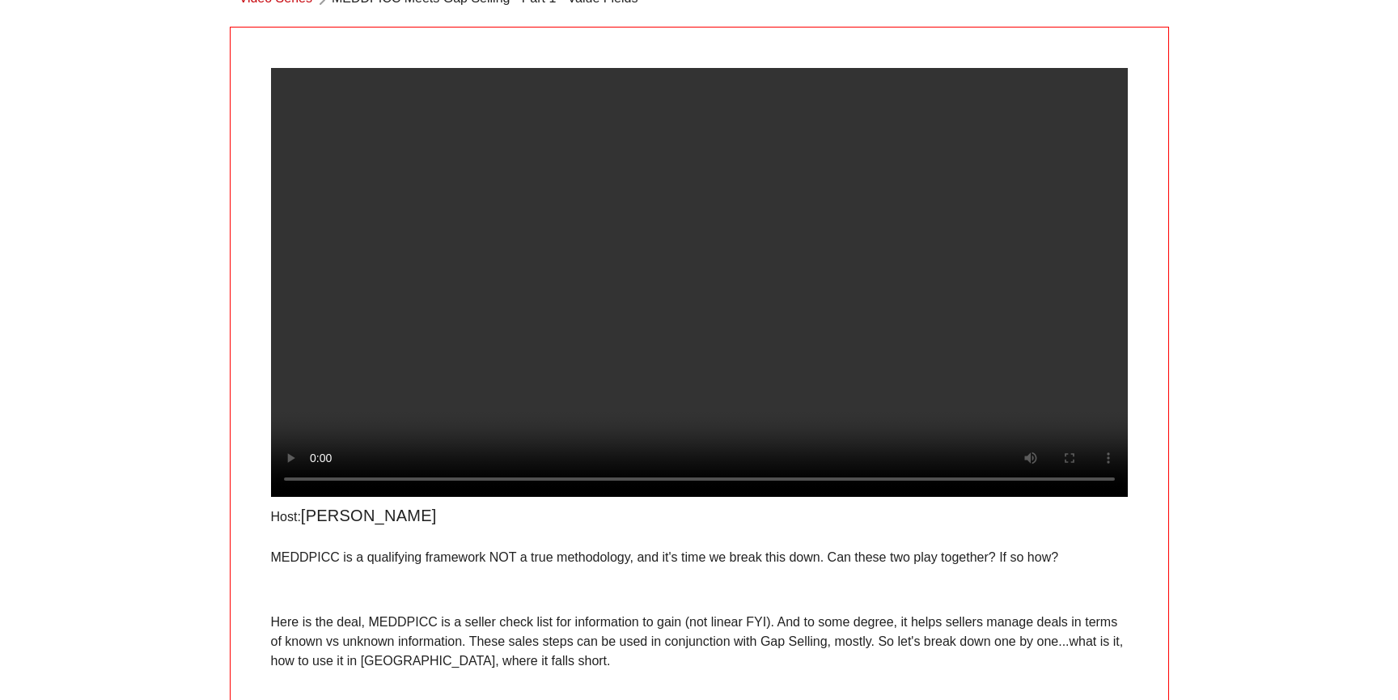
click at [205, 346] on div "​ Language English Video Series MEDDPICC Meets Gap Selling - Part 1 - Value Fie…" at bounding box center [699, 351] width 1398 height 893
click at [161, 342] on div "​ Language English Video Series MEDDPICC Meets Gap Selling - Part 1 - Value Fie…" at bounding box center [699, 351] width 1398 height 893
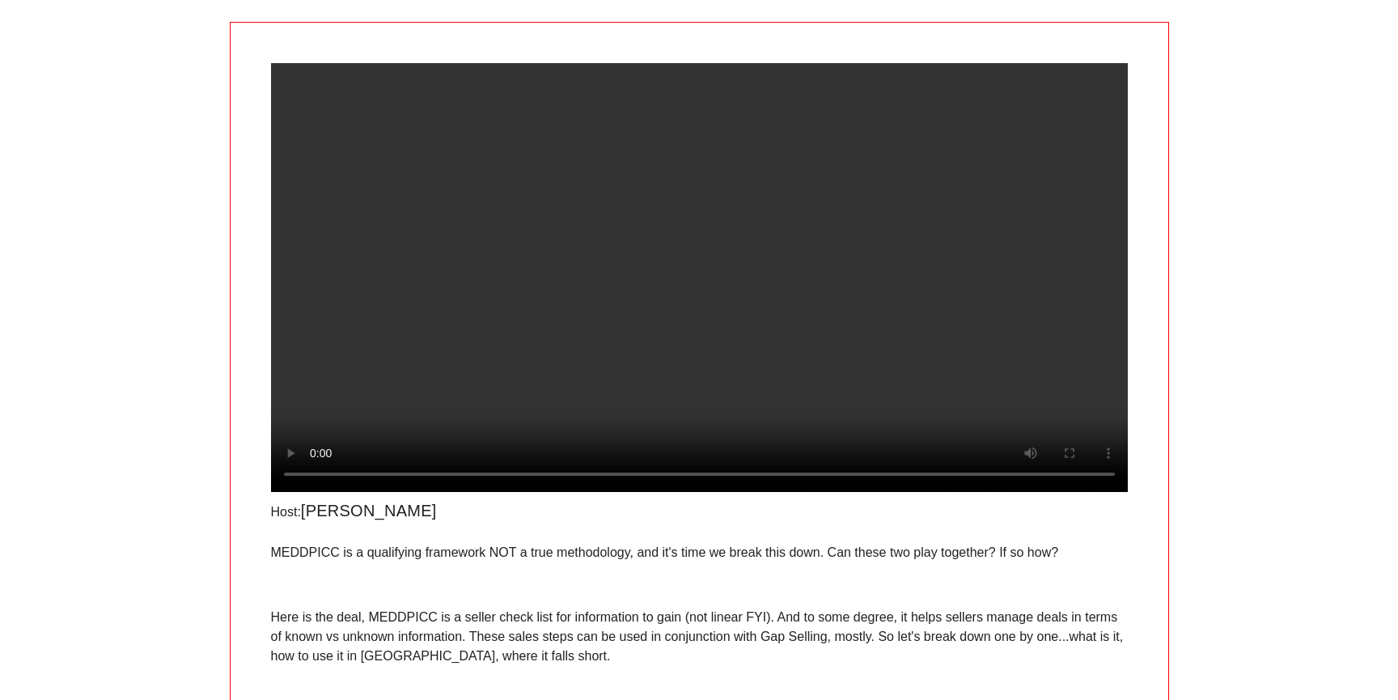
scroll to position [97, 0]
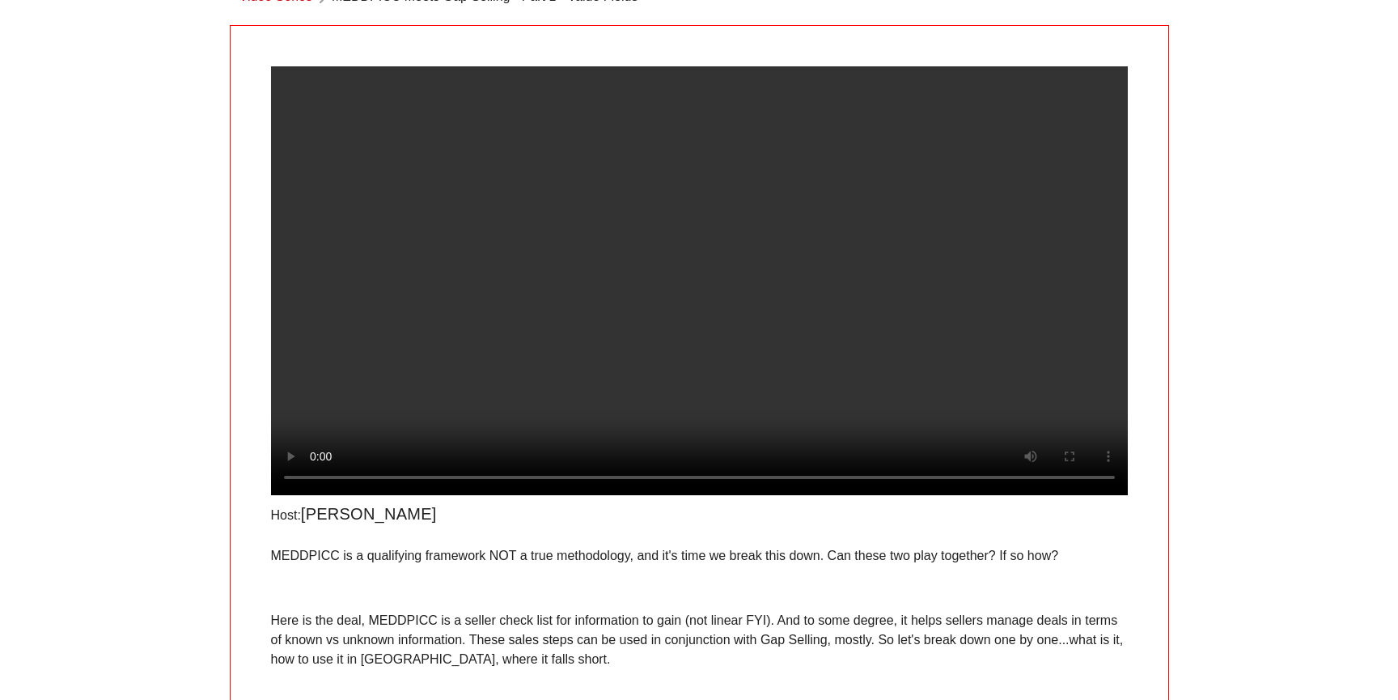
click at [726, 285] on video at bounding box center [699, 280] width 857 height 429
